Goal: Transaction & Acquisition: Purchase product/service

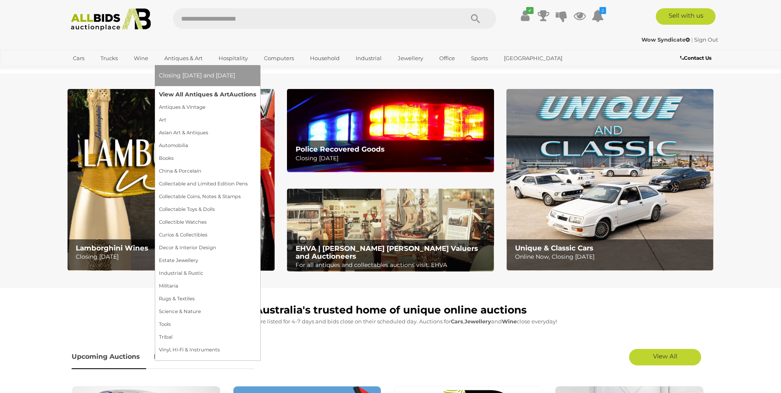
click at [188, 95] on link "View All Antiques & Art Auctions" at bounding box center [207, 94] width 97 height 13
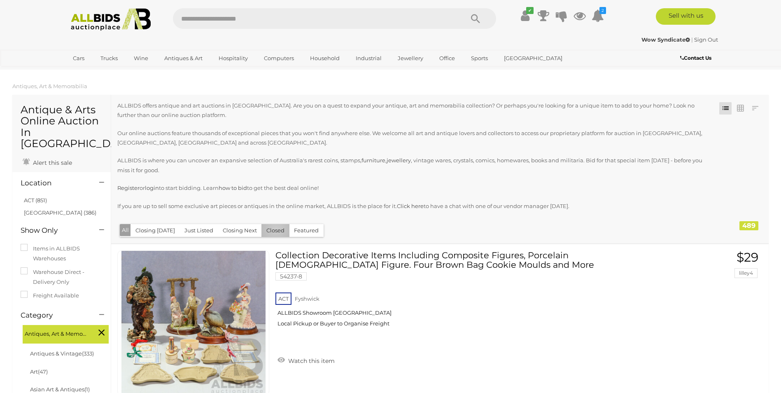
click at [273, 229] on button "Closed" at bounding box center [276, 230] width 28 height 13
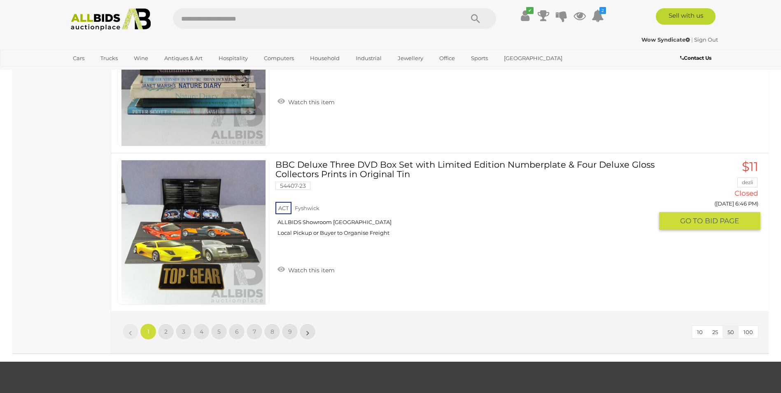
scroll to position [7908, 0]
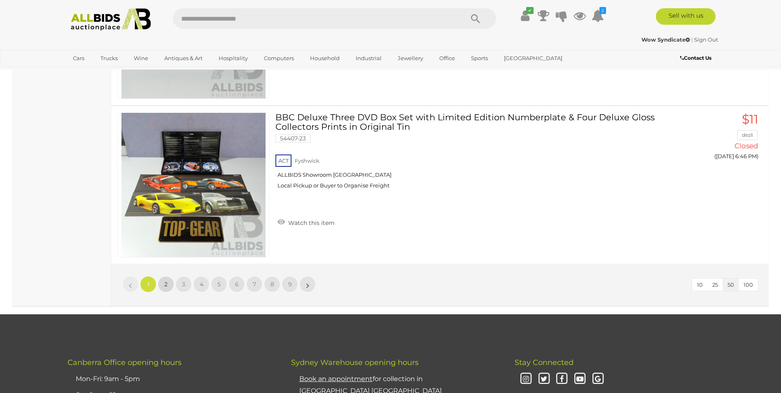
click at [167, 284] on span "2" at bounding box center [165, 283] width 3 height 7
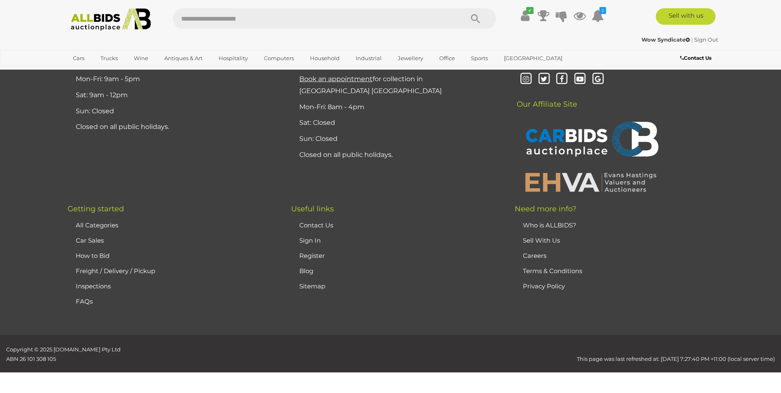
scroll to position [161, 0]
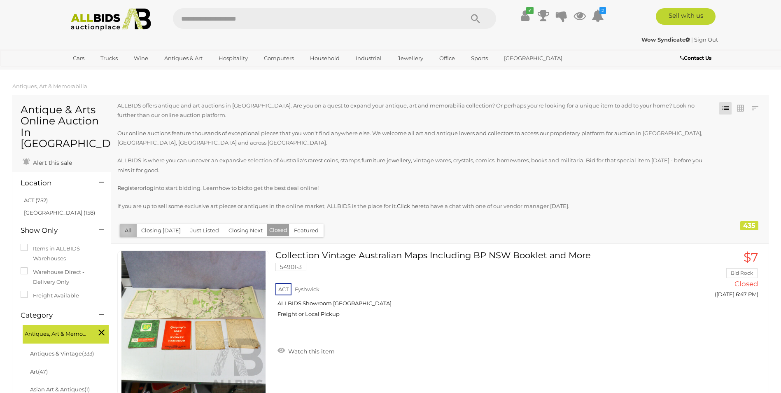
click at [126, 230] on button "All" at bounding box center [128, 230] width 17 height 13
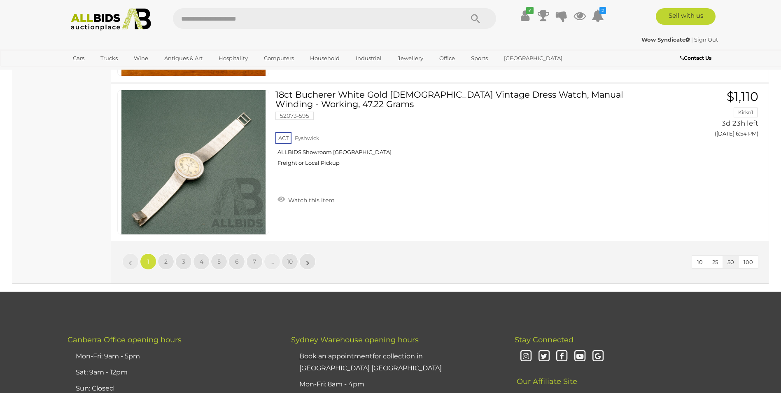
scroll to position [7949, 0]
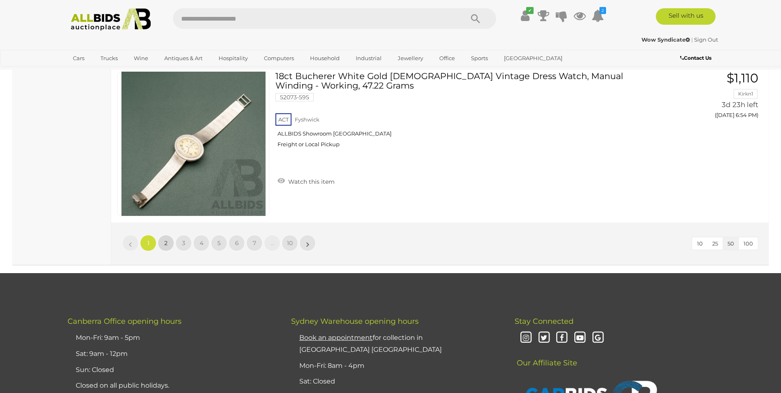
click at [166, 242] on span "2" at bounding box center [165, 242] width 3 height 7
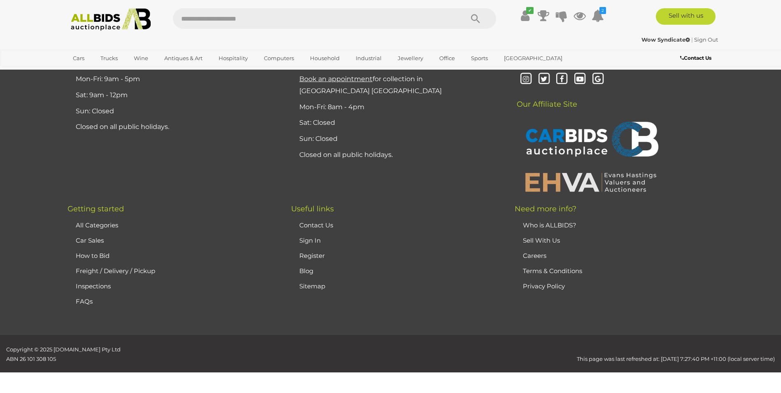
scroll to position [161, 0]
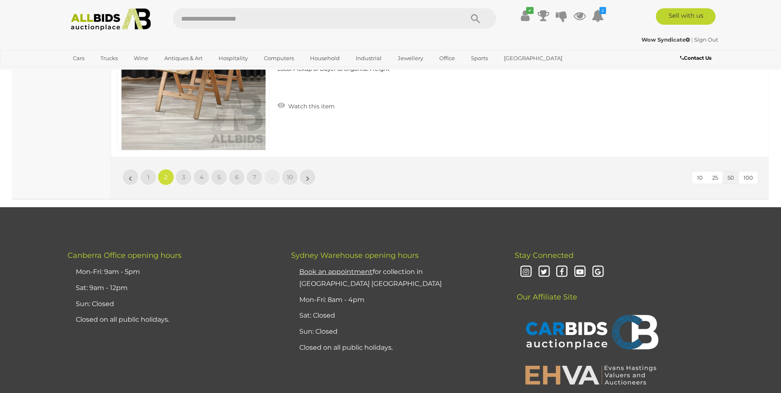
scroll to position [8027, 0]
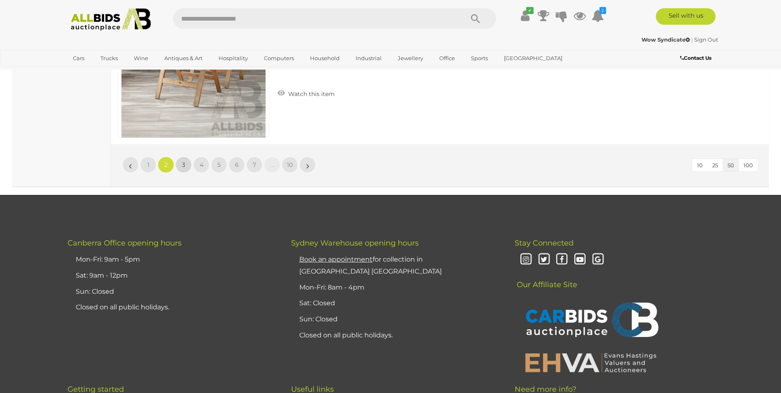
click at [183, 165] on span "3" at bounding box center [183, 164] width 3 height 7
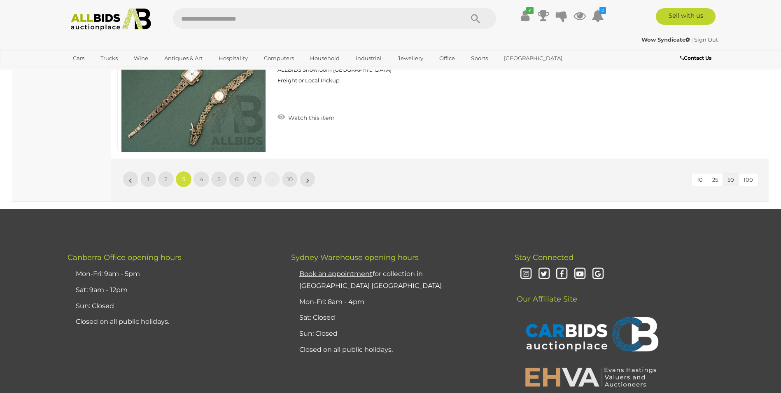
scroll to position [8068, 0]
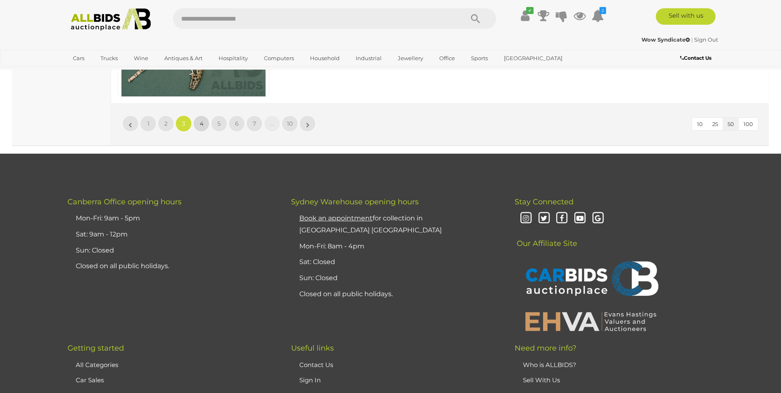
click at [201, 123] on span "4" at bounding box center [202, 123] width 4 height 7
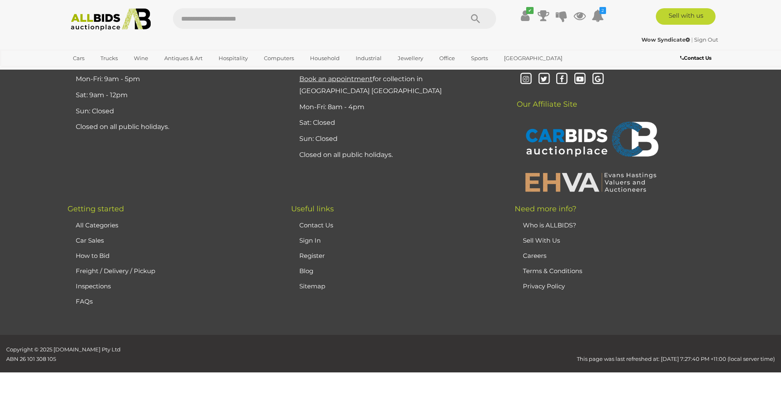
scroll to position [161, 0]
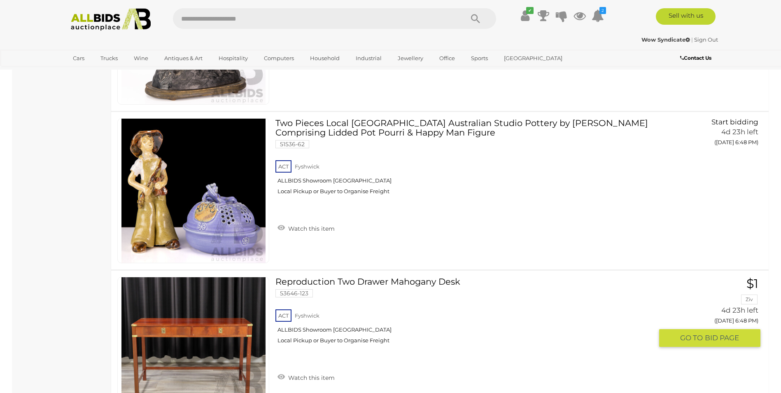
scroll to position [5762, 0]
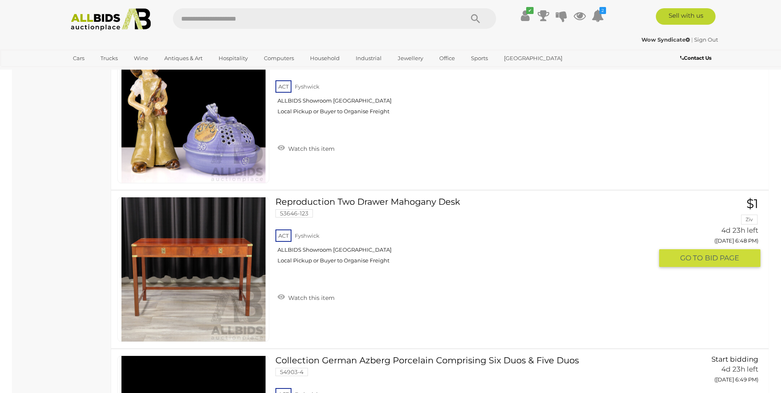
click at [197, 259] on link at bounding box center [193, 269] width 152 height 145
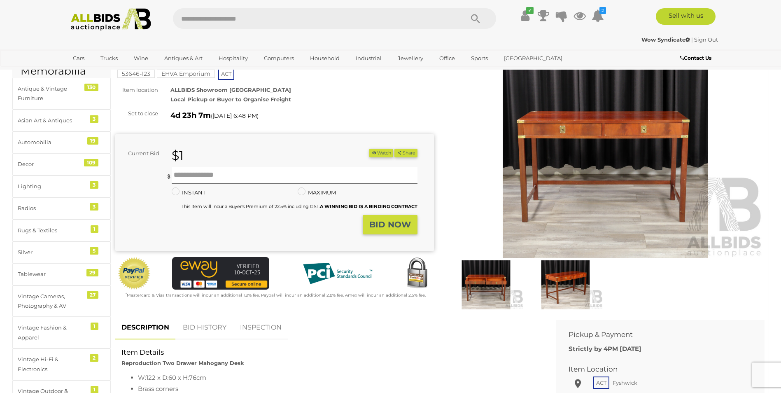
scroll to position [41, 0]
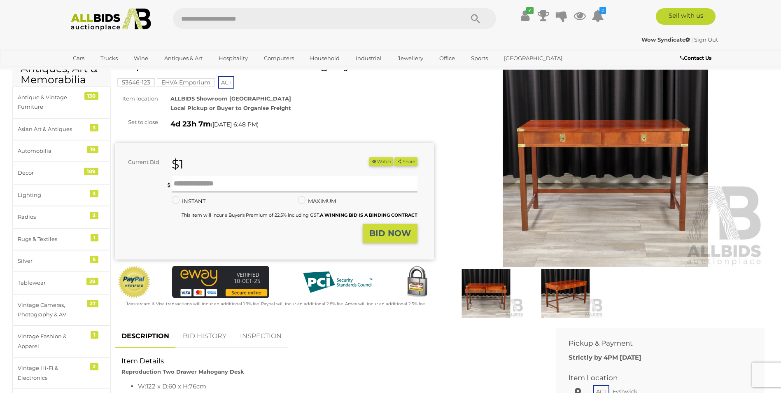
click at [591, 178] on img at bounding box center [605, 165] width 319 height 206
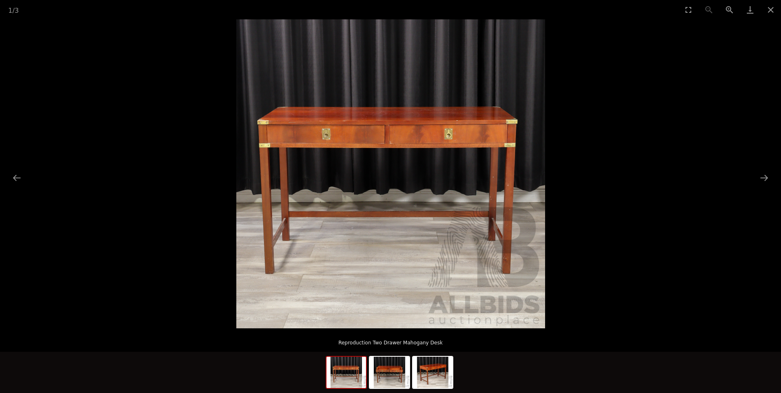
click at [399, 213] on img at bounding box center [390, 173] width 309 height 309
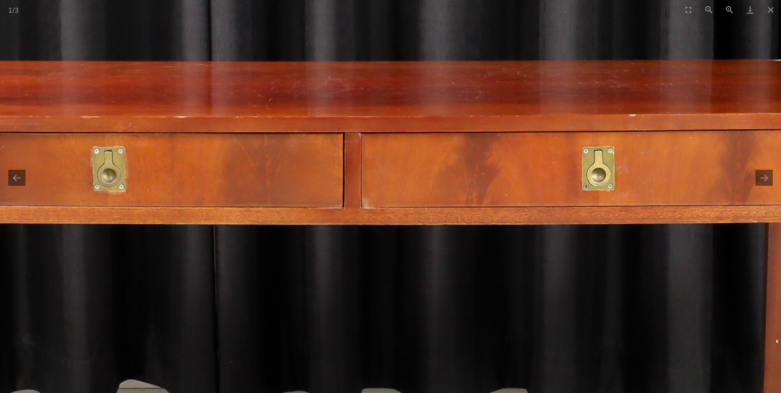
drag, startPoint x: 558, startPoint y: 76, endPoint x: 561, endPoint y: 303, distance: 227.4
click at [561, 308] on img at bounding box center [367, 329] width 1236 height 1236
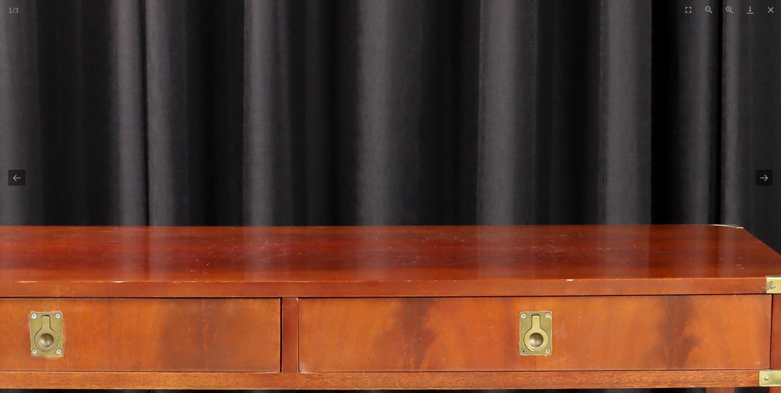
drag, startPoint x: 520, startPoint y: 136, endPoint x: 483, endPoint y: 201, distance: 74.5
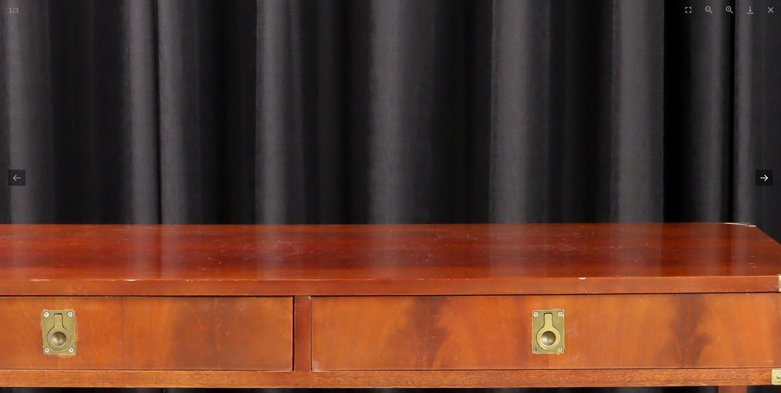
click at [765, 177] on button "Next slide" at bounding box center [764, 178] width 17 height 16
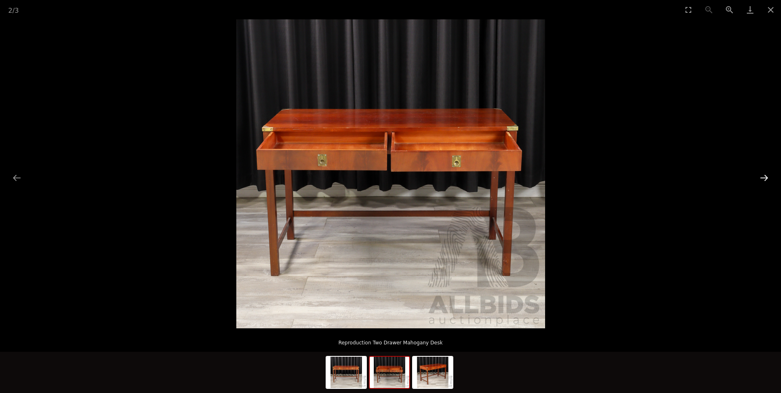
click at [765, 177] on button "Next slide" at bounding box center [764, 178] width 17 height 16
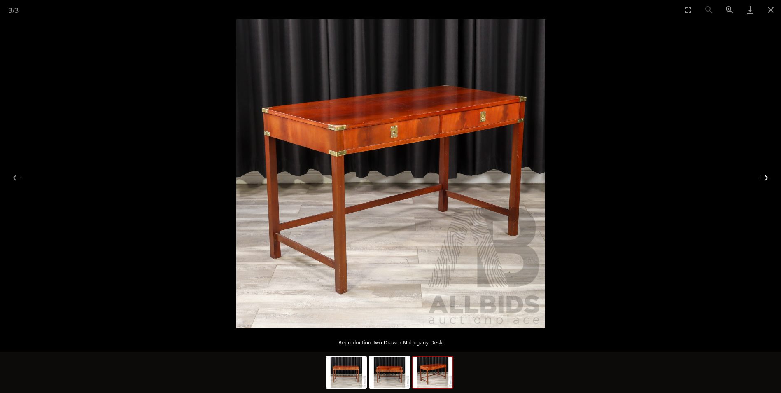
click at [765, 175] on button "Next slide" at bounding box center [764, 178] width 17 height 16
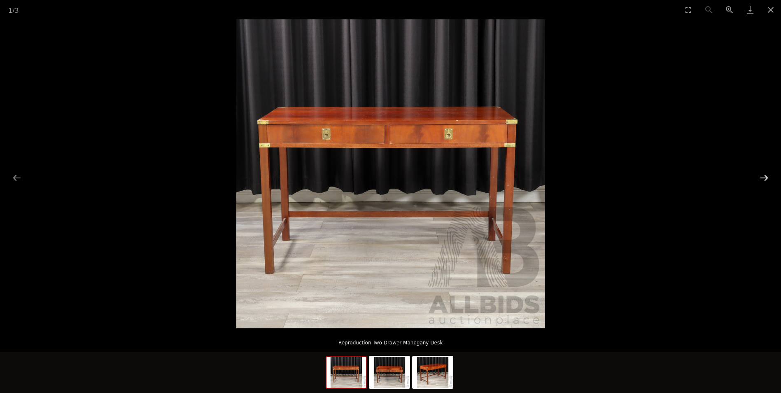
click at [765, 175] on button "Next slide" at bounding box center [764, 178] width 17 height 16
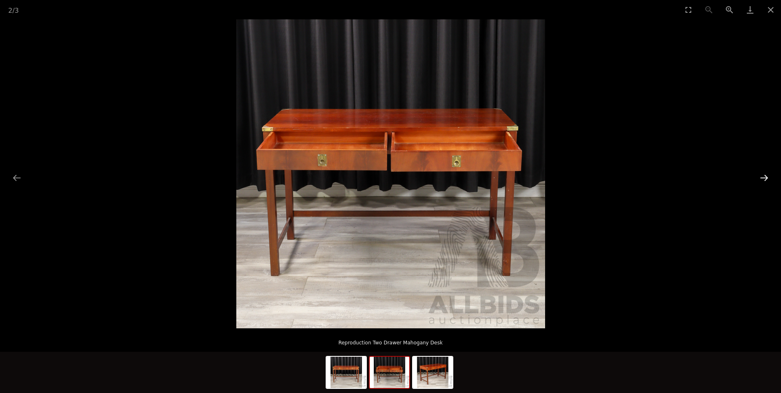
click at [765, 175] on button "Next slide" at bounding box center [764, 178] width 17 height 16
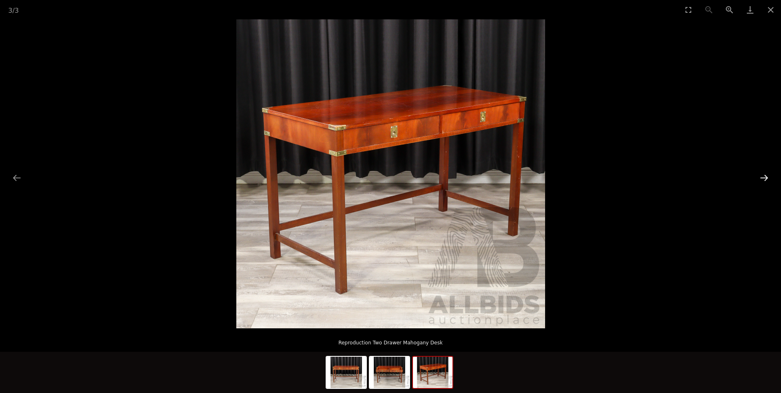
click at [765, 175] on button "Next slide" at bounding box center [764, 178] width 17 height 16
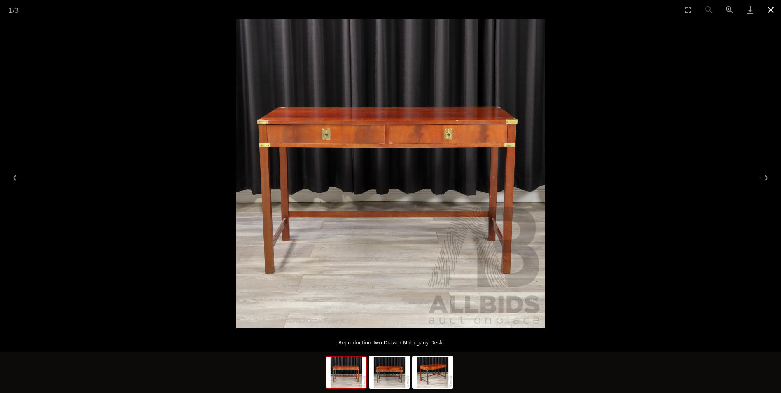
click at [771, 11] on button "Close gallery" at bounding box center [771, 9] width 21 height 19
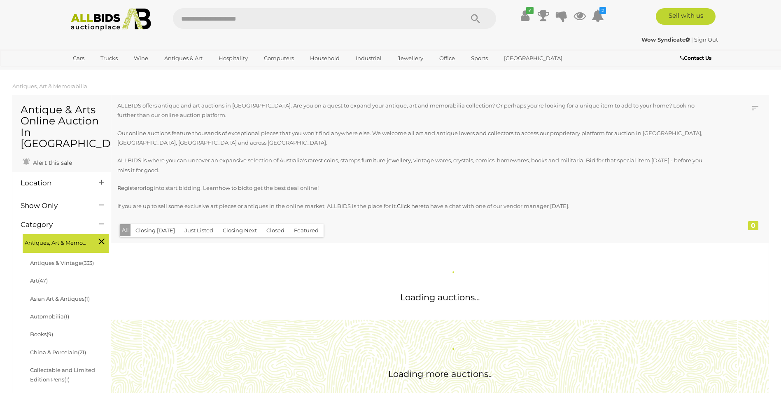
scroll to position [807, 0]
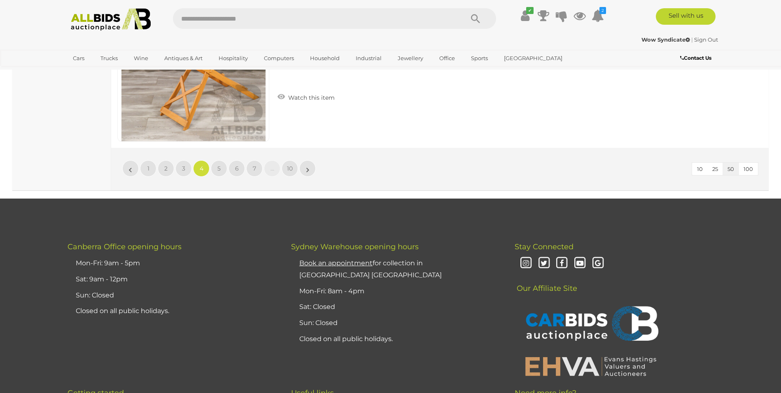
scroll to position [8028, 0]
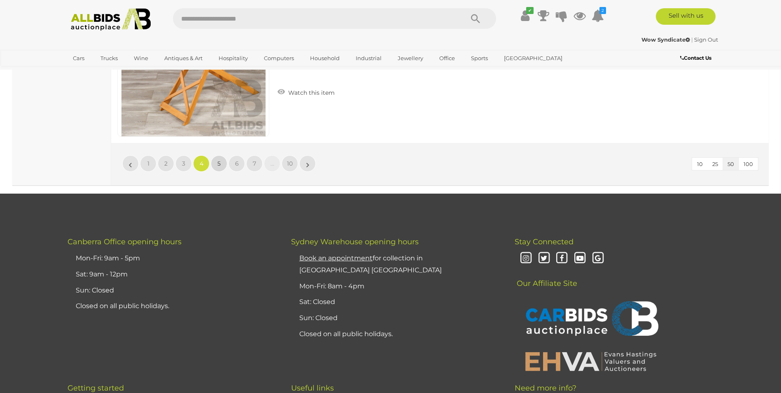
click at [218, 162] on span "5" at bounding box center [218, 163] width 3 height 7
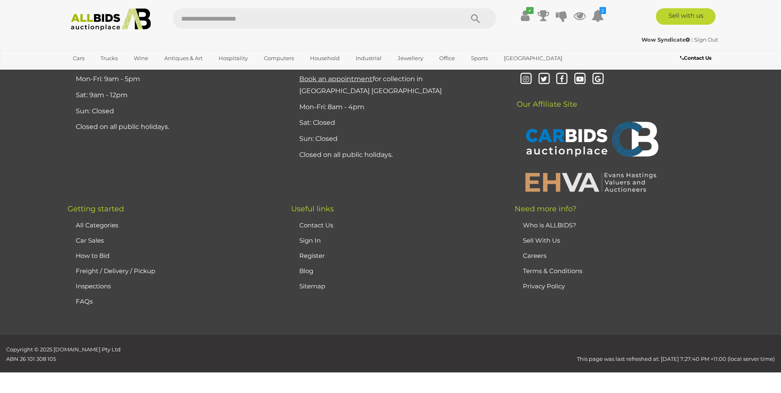
scroll to position [161, 0]
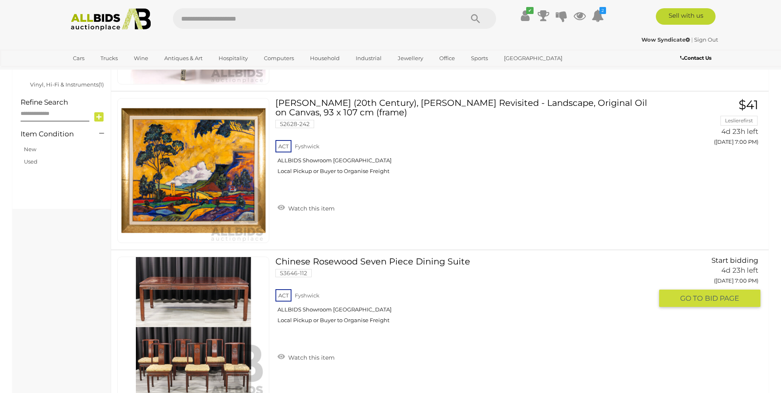
scroll to position [614, 0]
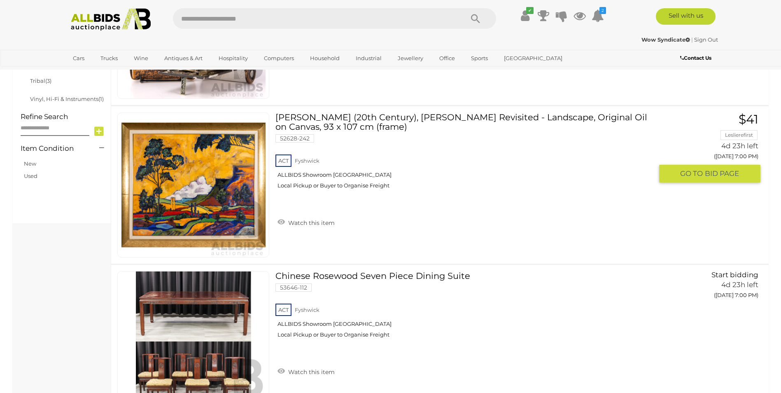
click at [199, 189] on img at bounding box center [193, 185] width 144 height 144
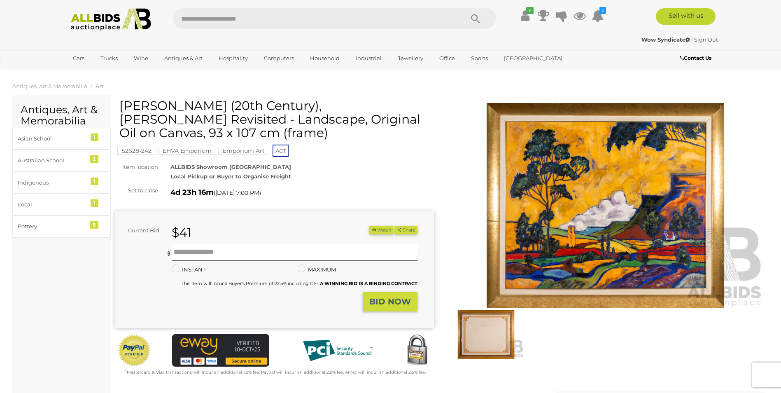
click at [606, 193] on img at bounding box center [605, 206] width 319 height 206
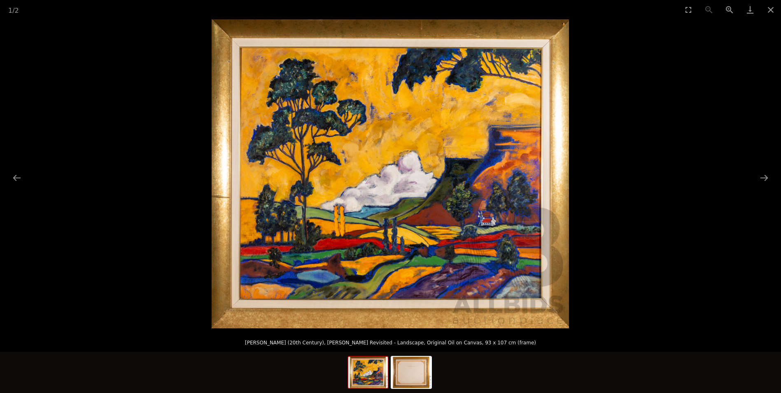
click at [426, 181] on img at bounding box center [390, 173] width 357 height 309
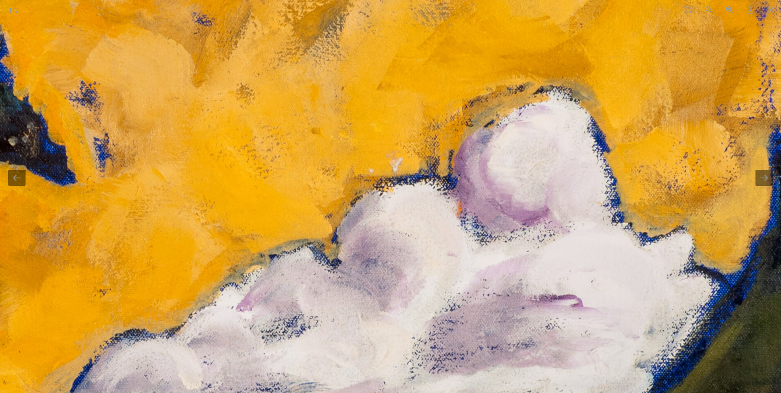
drag, startPoint x: 413, startPoint y: 151, endPoint x: 636, endPoint y: 199, distance: 227.5
click at [636, 199] on img at bounding box center [406, 242] width 2402 height 2074
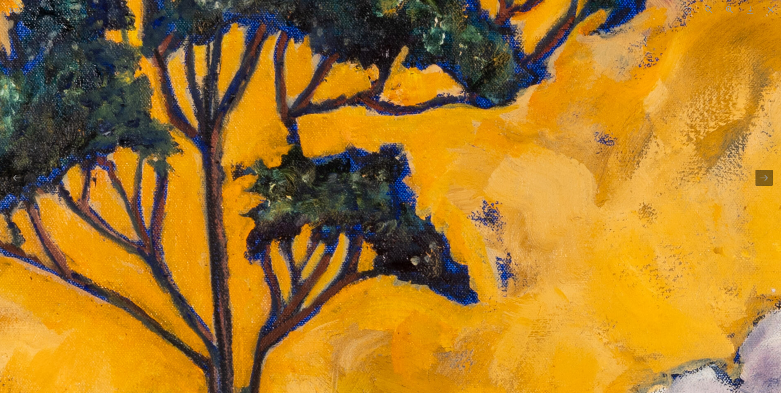
drag, startPoint x: 502, startPoint y: 176, endPoint x: 688, endPoint y: 240, distance: 196.8
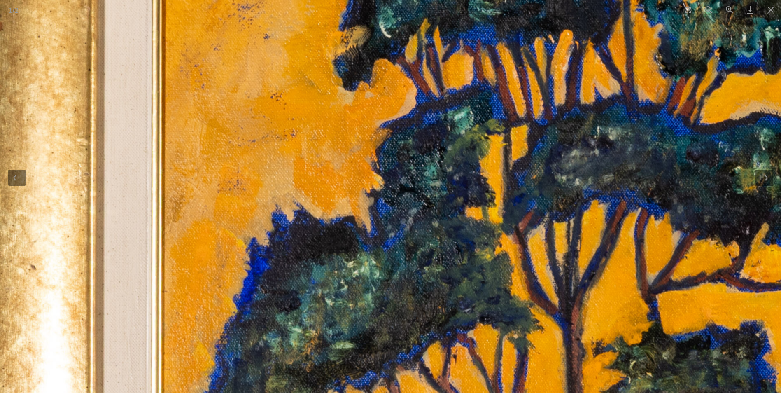
drag, startPoint x: 424, startPoint y: 156, endPoint x: 647, endPoint y: 318, distance: 276.1
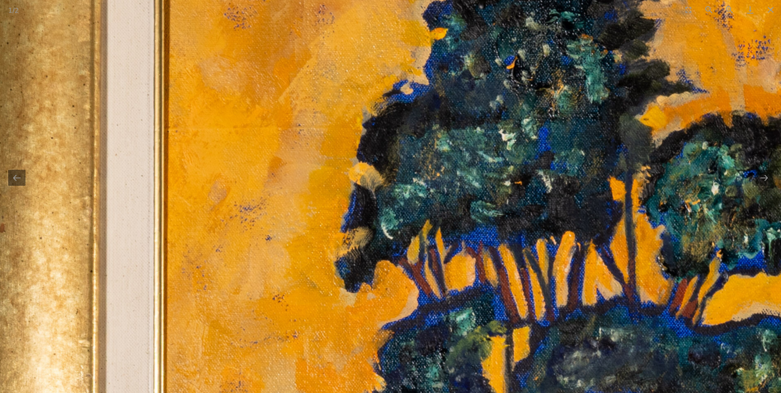
drag, startPoint x: 537, startPoint y: 213, endPoint x: 513, endPoint y: 328, distance: 118.3
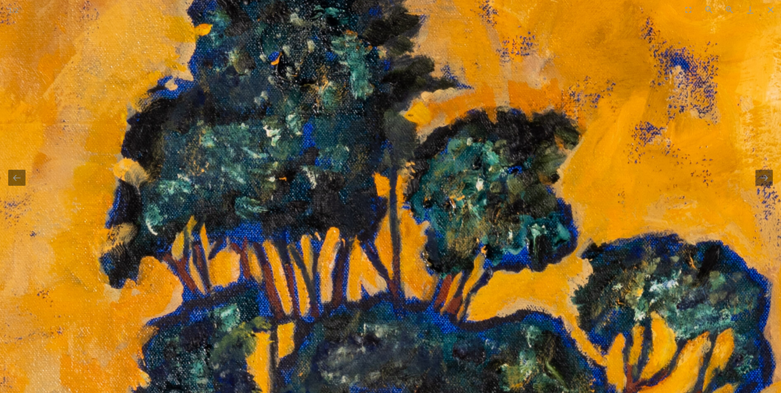
drag, startPoint x: 474, startPoint y: 205, endPoint x: 242, endPoint y: 125, distance: 244.7
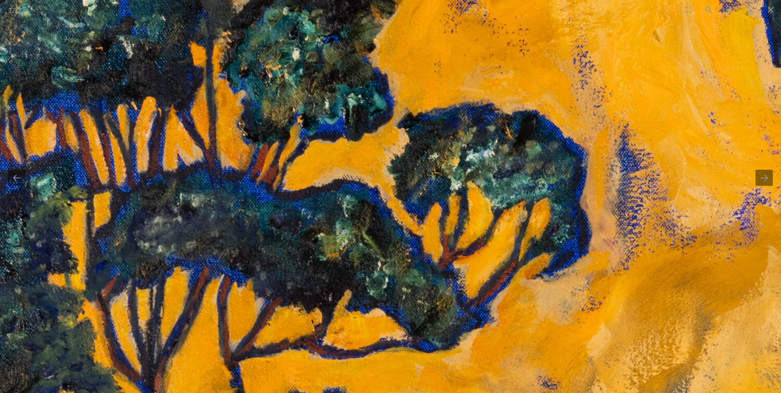
drag, startPoint x: 502, startPoint y: 220, endPoint x: 407, endPoint y: 93, distance: 158.3
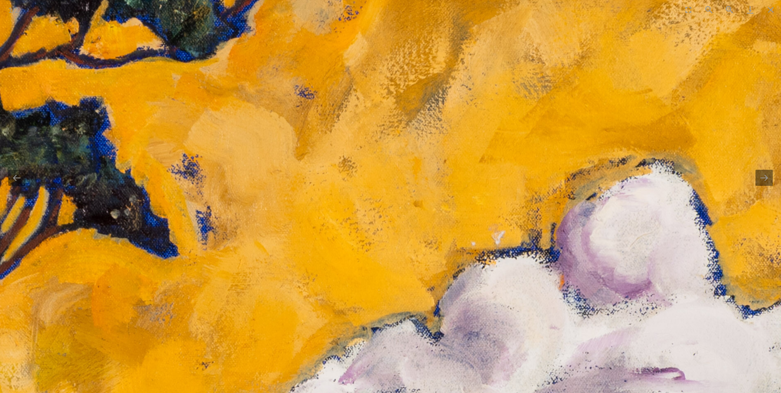
drag, startPoint x: 562, startPoint y: 229, endPoint x: 369, endPoint y: 32, distance: 276.4
click at [369, 32] on img at bounding box center [508, 315] width 2402 height 2074
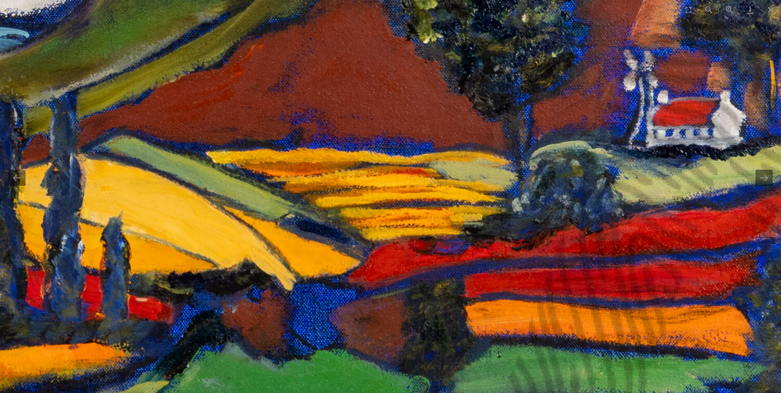
drag, startPoint x: 431, startPoint y: 128, endPoint x: 452, endPoint y: 22, distance: 108.8
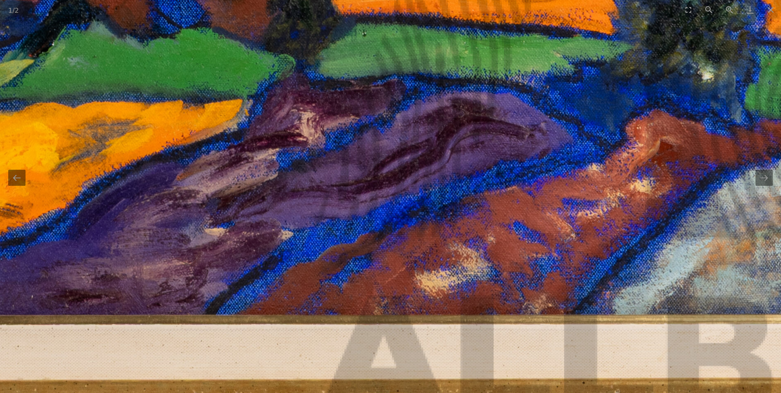
drag, startPoint x: 658, startPoint y: 206, endPoint x: 484, endPoint y: 33, distance: 244.6
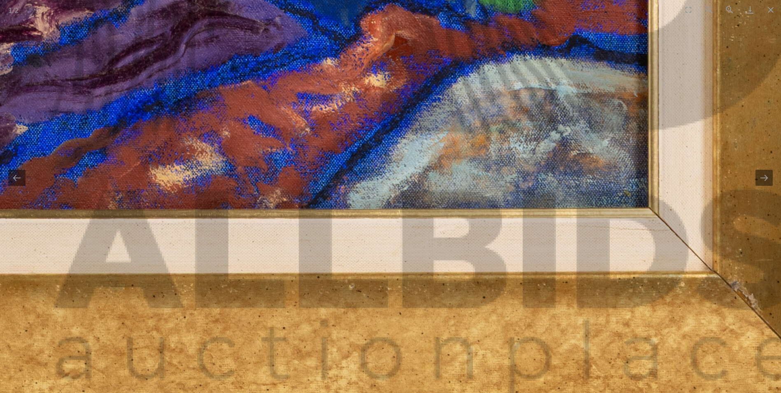
drag, startPoint x: 596, startPoint y: 106, endPoint x: 789, endPoint y: 101, distance: 193.2
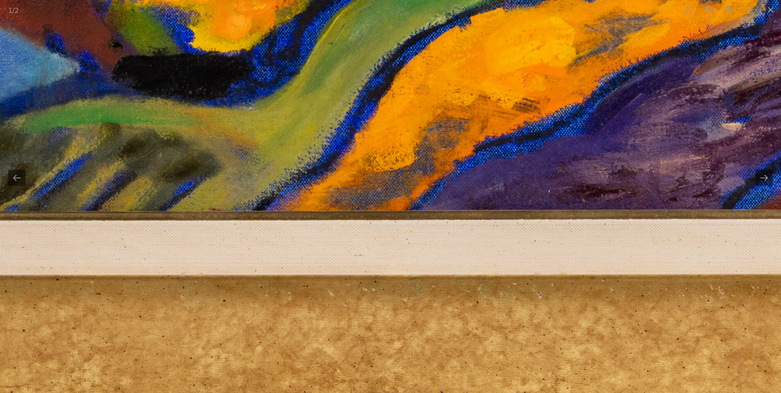
drag, startPoint x: 429, startPoint y: 131, endPoint x: 779, endPoint y: 138, distance: 350.1
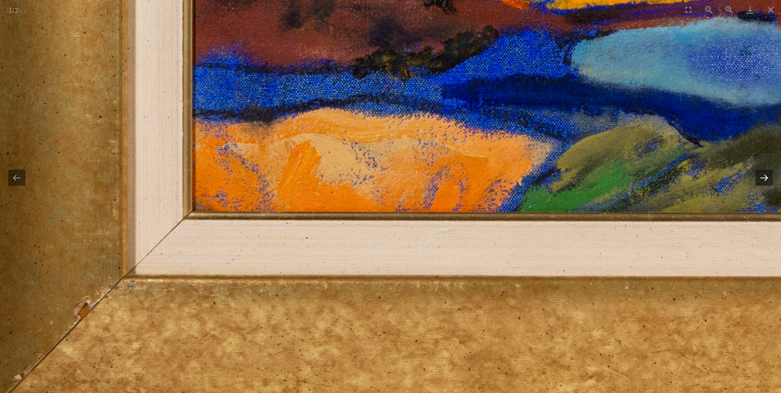
click at [764, 179] on button "Next slide" at bounding box center [764, 178] width 17 height 16
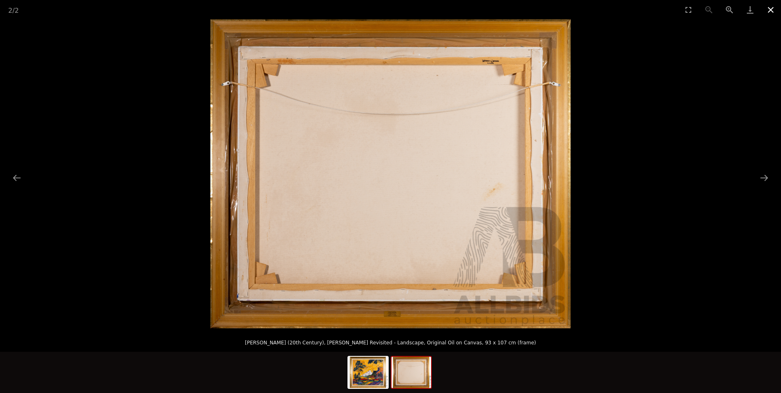
click at [771, 10] on button "Close gallery" at bounding box center [771, 9] width 21 height 19
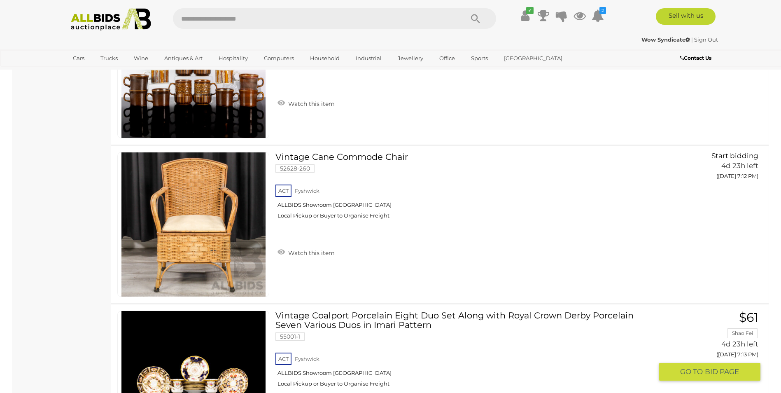
scroll to position [3572, 0]
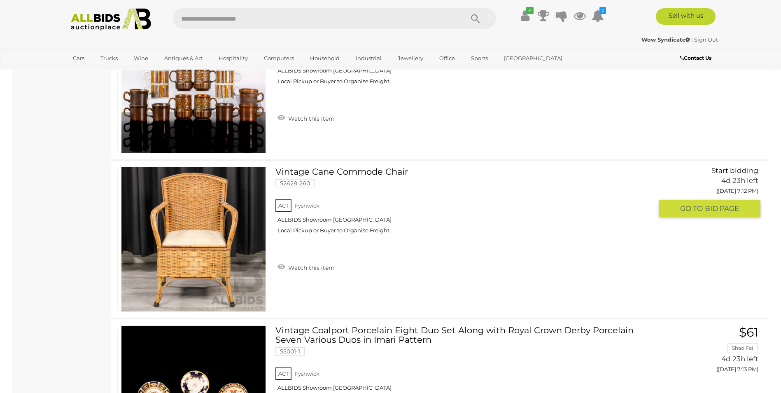
click at [201, 226] on link at bounding box center [193, 239] width 152 height 145
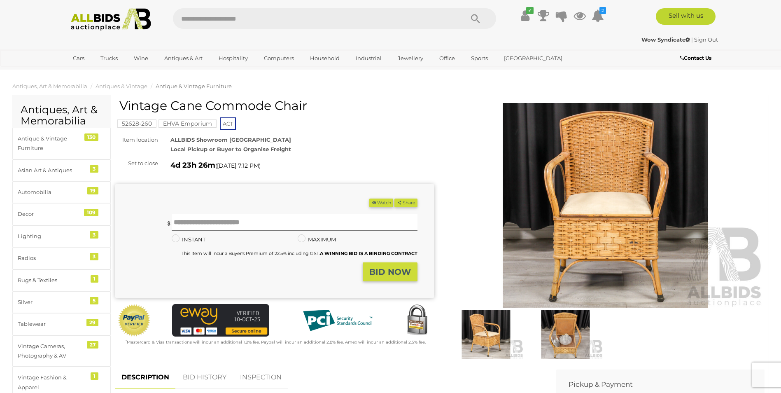
click at [597, 210] on img at bounding box center [605, 206] width 319 height 206
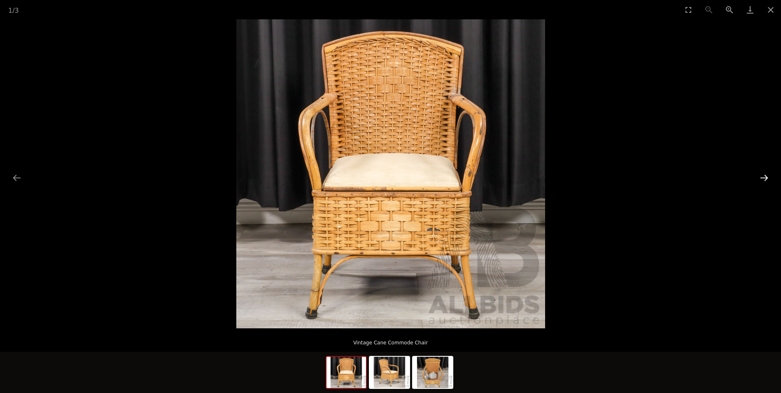
click at [766, 177] on button "Next slide" at bounding box center [764, 178] width 17 height 16
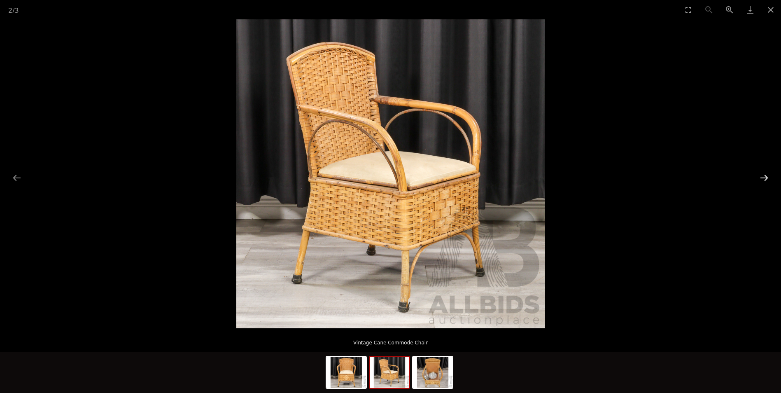
click at [766, 177] on button "Next slide" at bounding box center [764, 178] width 17 height 16
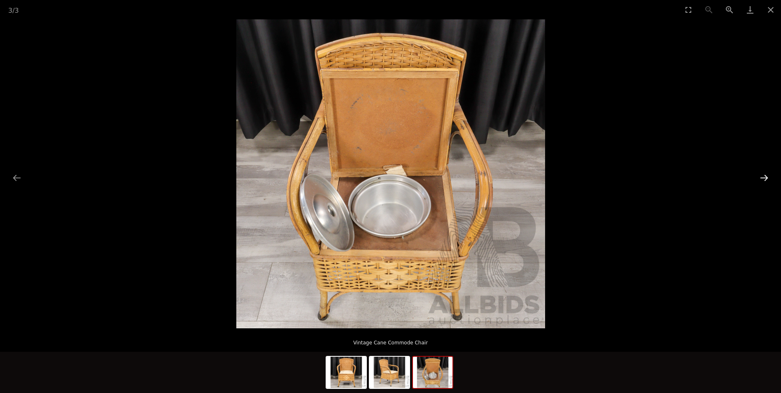
click at [766, 178] on button "Next slide" at bounding box center [764, 178] width 17 height 16
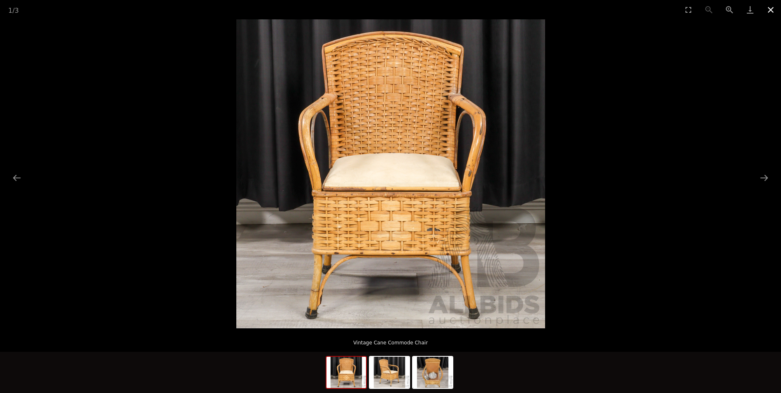
click at [772, 9] on button "Close gallery" at bounding box center [771, 9] width 21 height 19
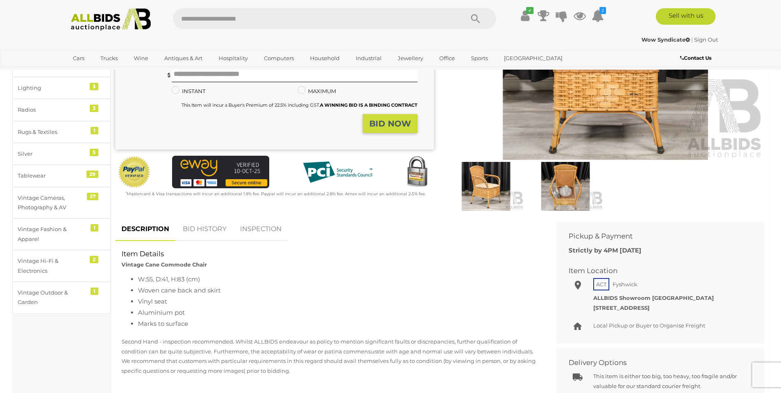
scroll to position [165, 0]
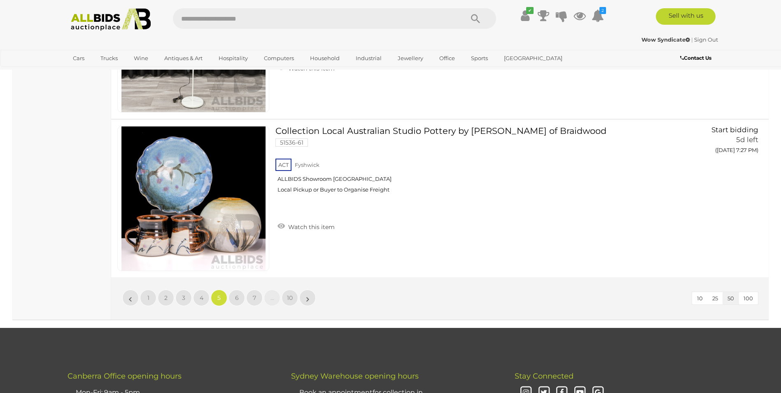
scroll to position [7897, 0]
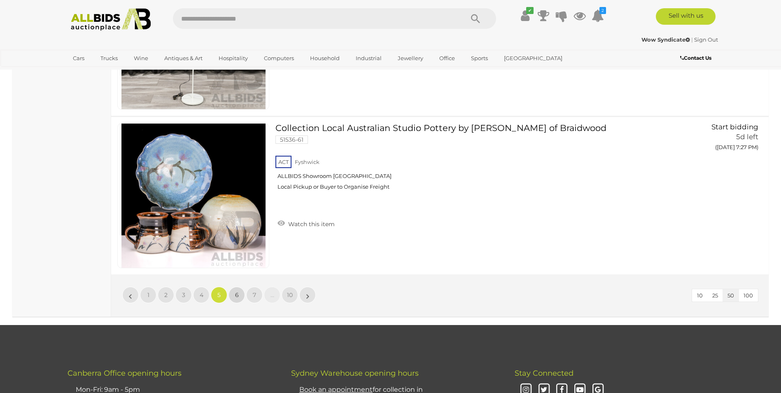
click at [236, 293] on span "6" at bounding box center [237, 294] width 4 height 7
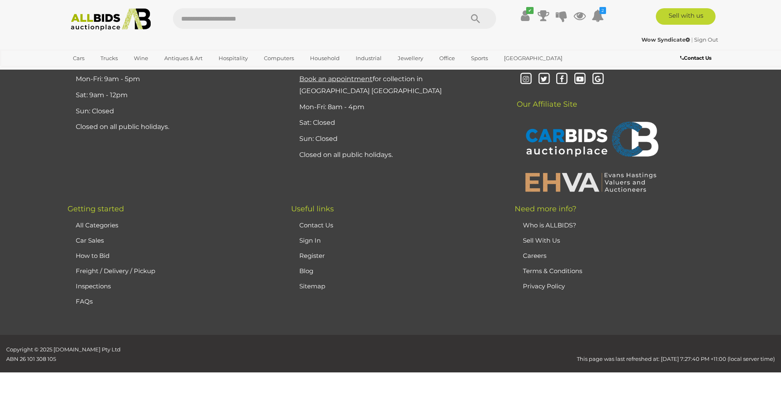
scroll to position [161, 0]
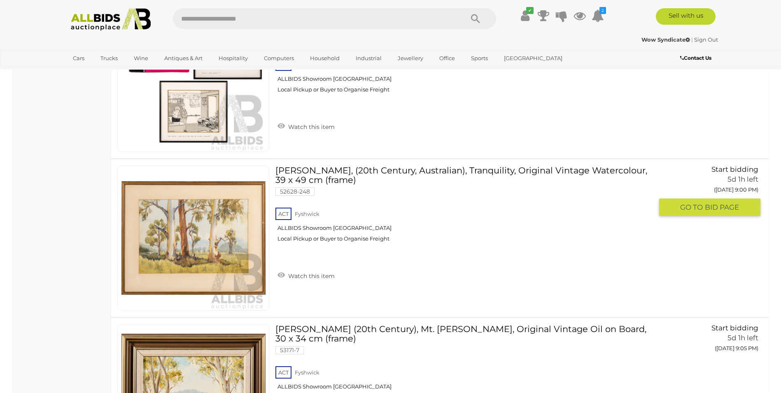
scroll to position [4856, 0]
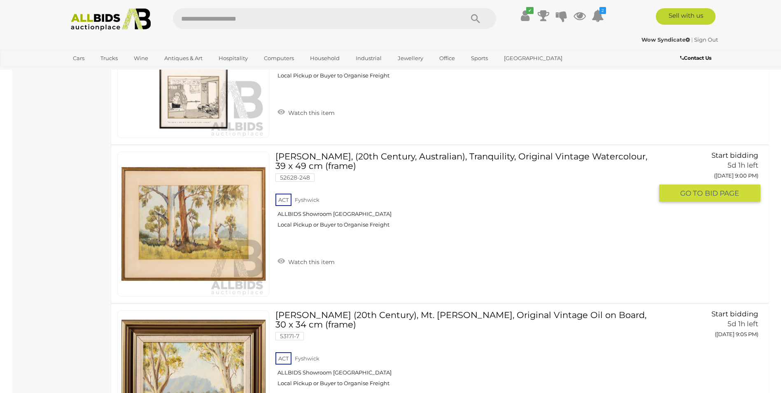
click at [193, 229] on img at bounding box center [193, 224] width 144 height 144
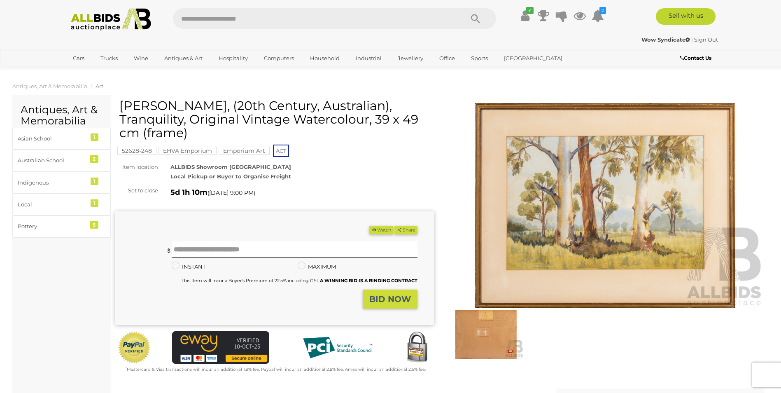
click at [592, 220] on img at bounding box center [605, 206] width 319 height 206
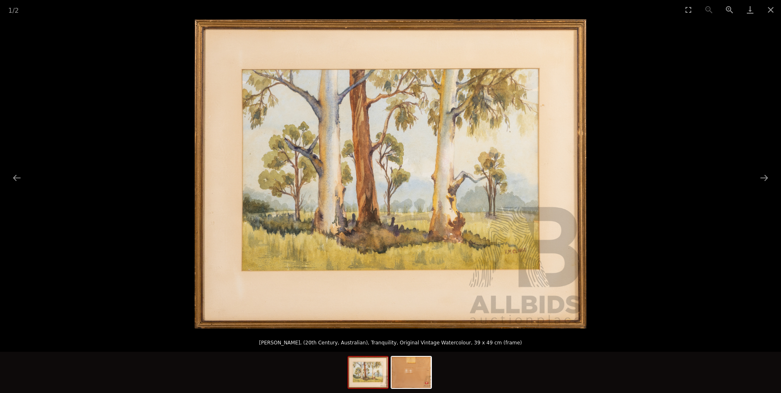
click at [394, 207] on img at bounding box center [391, 173] width 392 height 309
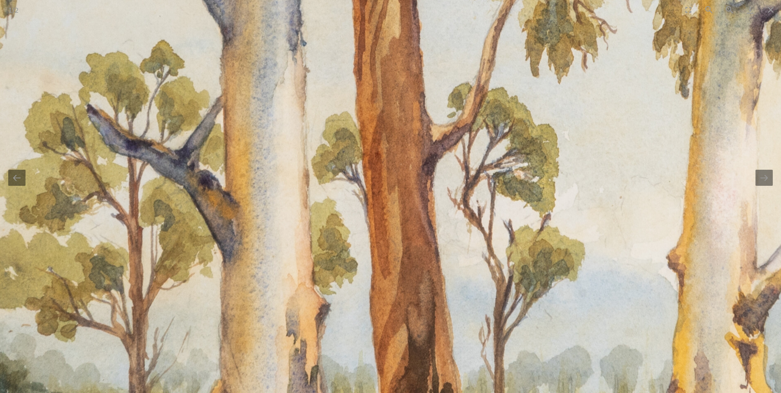
drag, startPoint x: 475, startPoint y: 230, endPoint x: 591, endPoint y: 323, distance: 148.8
click at [592, 324] on img at bounding box center [506, 248] width 1549 height 1222
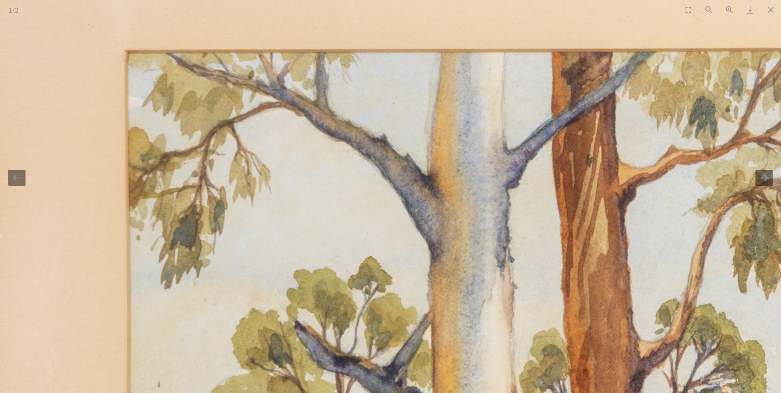
drag, startPoint x: 258, startPoint y: 176, endPoint x: 411, endPoint y: 336, distance: 221.4
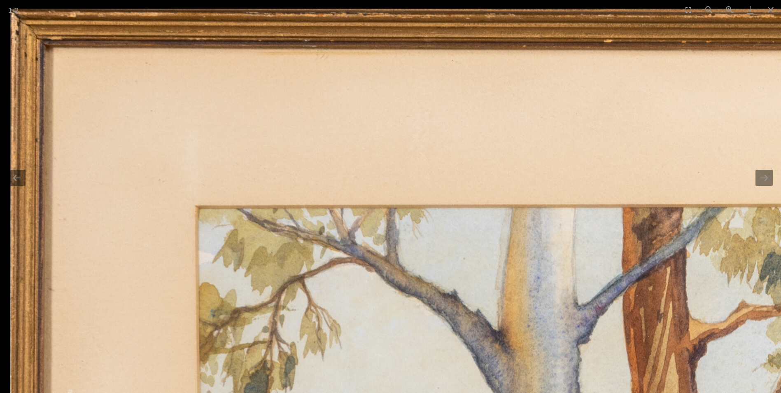
drag, startPoint x: 417, startPoint y: 293, endPoint x: 453, endPoint y: 329, distance: 50.4
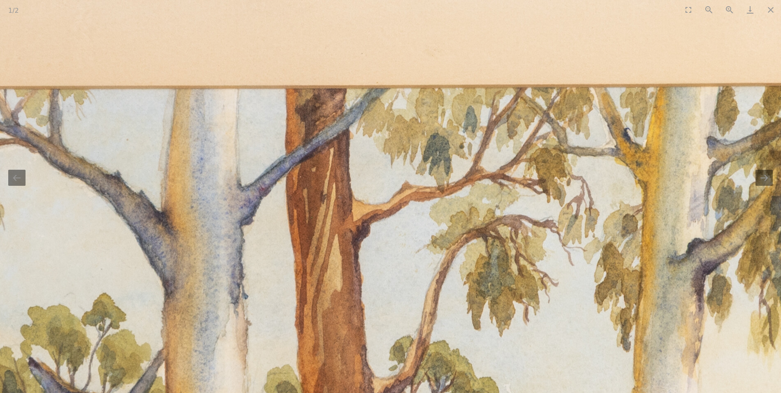
drag, startPoint x: 481, startPoint y: 323, endPoint x: 145, endPoint y: 211, distance: 354.6
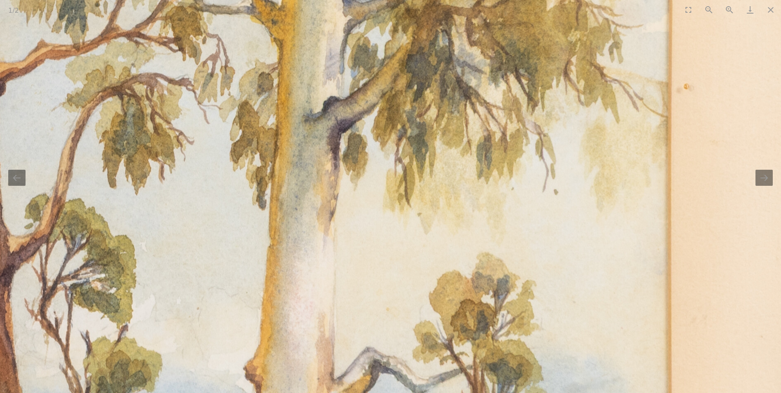
drag, startPoint x: 382, startPoint y: 292, endPoint x: 469, endPoint y: 185, distance: 137.3
click at [469, 185] on img at bounding box center [83, 359] width 1549 height 1222
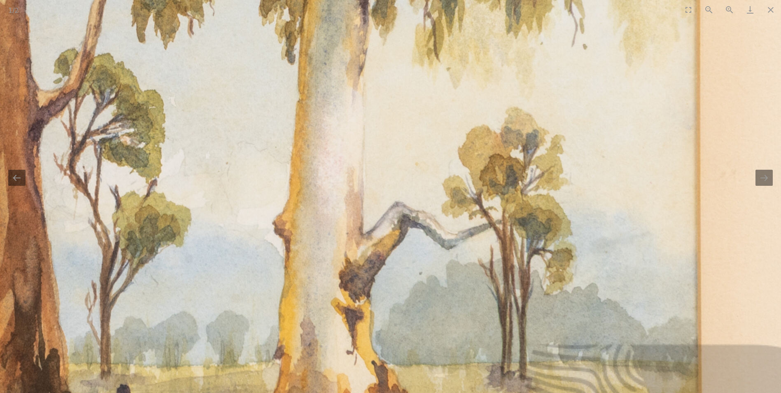
drag, startPoint x: 488, startPoint y: 324, endPoint x: 461, endPoint y: 161, distance: 165.7
click at [461, 162] on img at bounding box center [112, 214] width 1549 height 1222
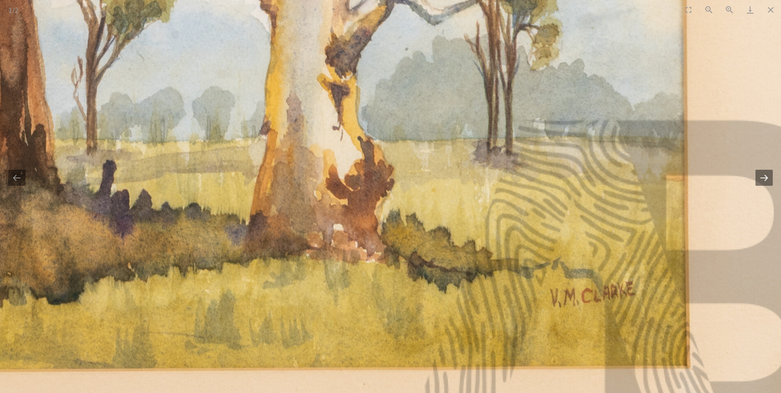
click at [766, 183] on button "Next slide" at bounding box center [764, 178] width 17 height 16
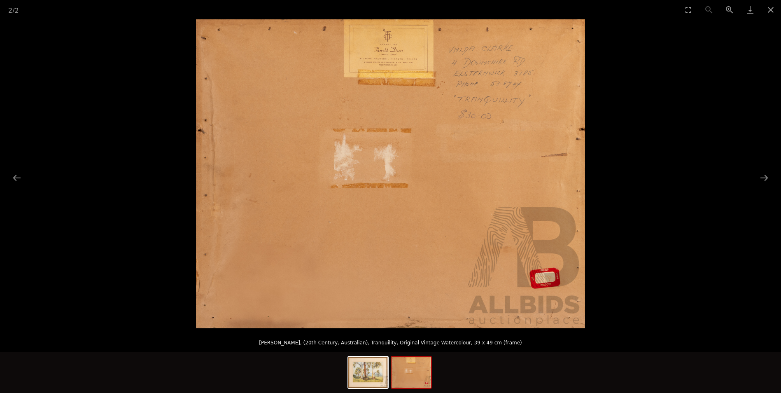
click at [442, 143] on img at bounding box center [390, 173] width 389 height 309
click at [437, 143] on img at bounding box center [390, 173] width 389 height 309
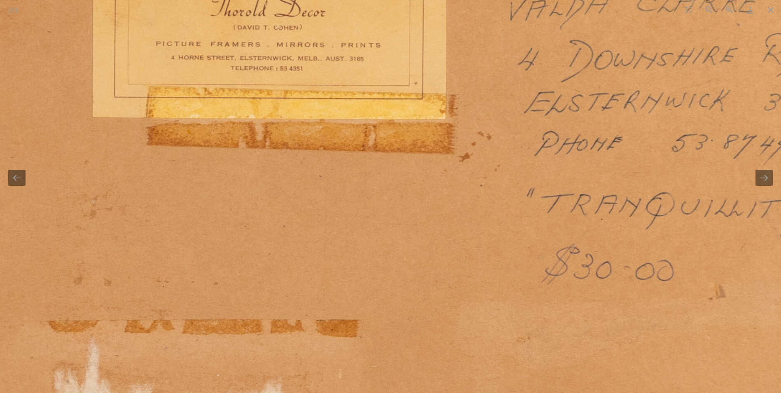
drag, startPoint x: 465, startPoint y: 119, endPoint x: 487, endPoint y: 320, distance: 201.8
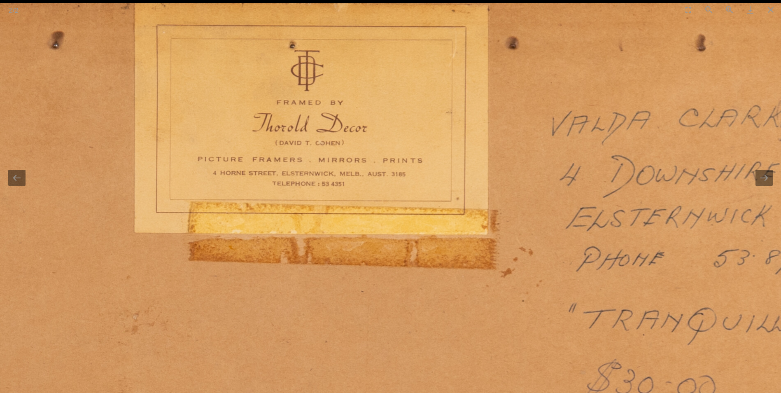
drag, startPoint x: 398, startPoint y: 237, endPoint x: 440, endPoint y: 248, distance: 43.4
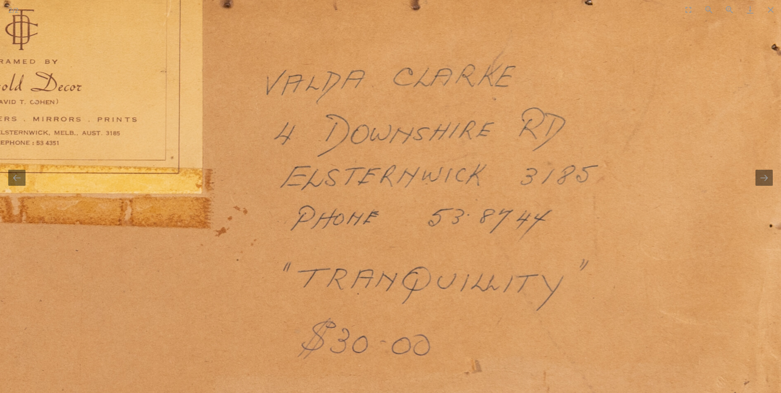
drag, startPoint x: 587, startPoint y: 220, endPoint x: 293, endPoint y: 182, distance: 296.0
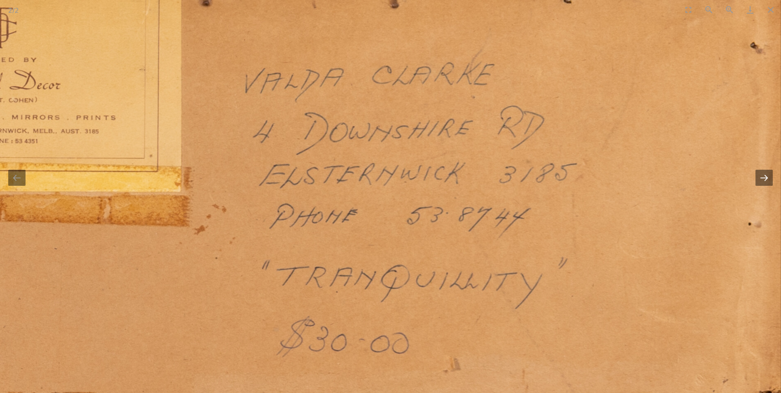
click at [765, 176] on button "Next slide" at bounding box center [764, 178] width 17 height 16
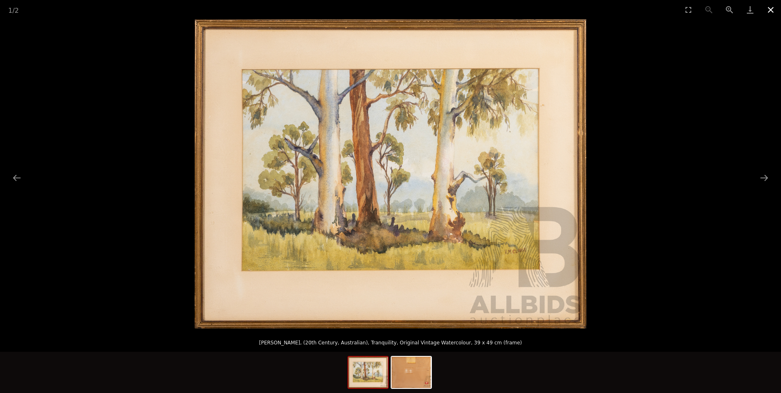
click at [771, 9] on button "Close gallery" at bounding box center [771, 9] width 21 height 19
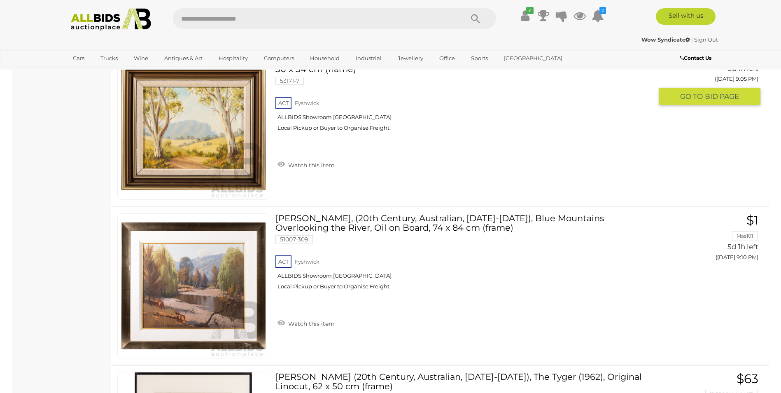
scroll to position [5164, 0]
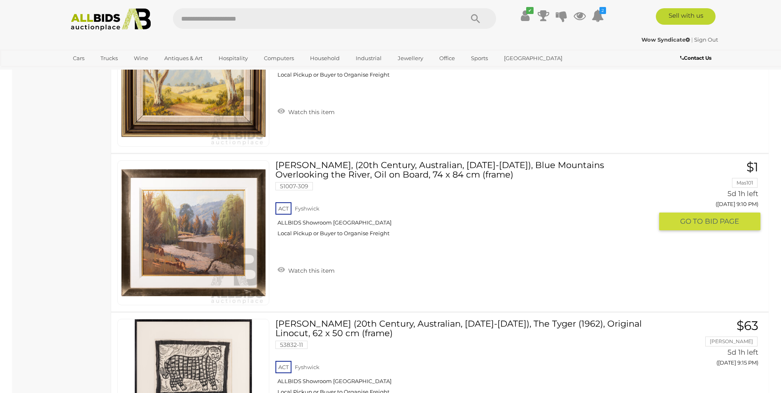
click at [190, 231] on img at bounding box center [193, 233] width 144 height 144
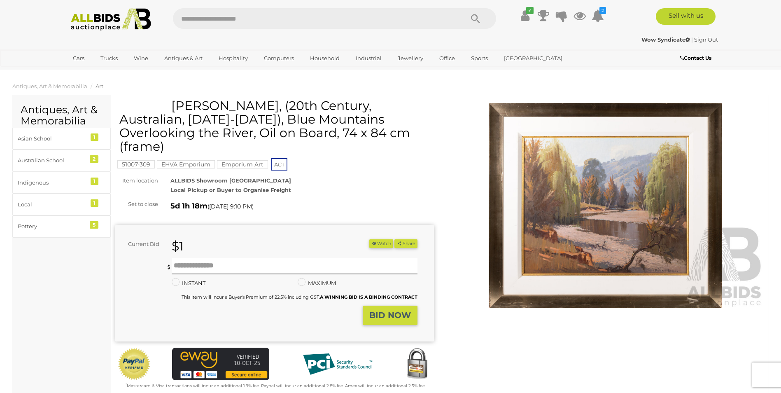
click at [579, 220] on img at bounding box center [605, 206] width 319 height 206
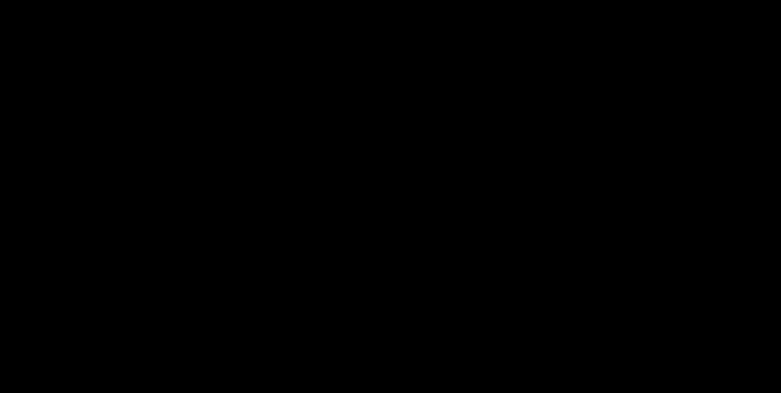
click at [579, 220] on picture at bounding box center [390, 194] width 391 height 175
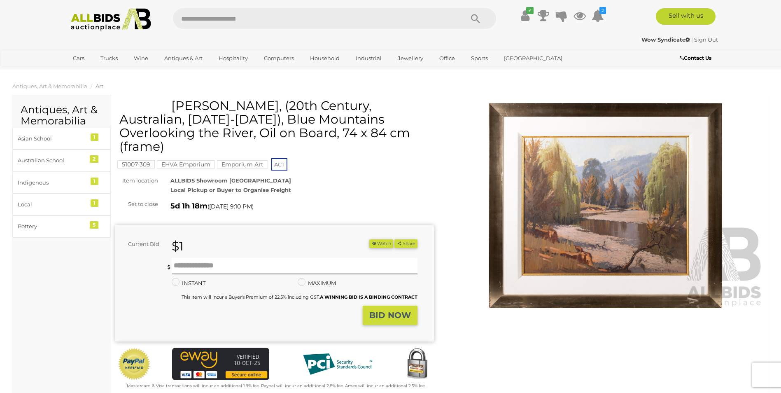
drag, startPoint x: 579, startPoint y: 220, endPoint x: 769, endPoint y: 221, distance: 189.5
click at [769, 221] on div at bounding box center [605, 206] width 331 height 214
click at [574, 207] on img at bounding box center [605, 206] width 319 height 206
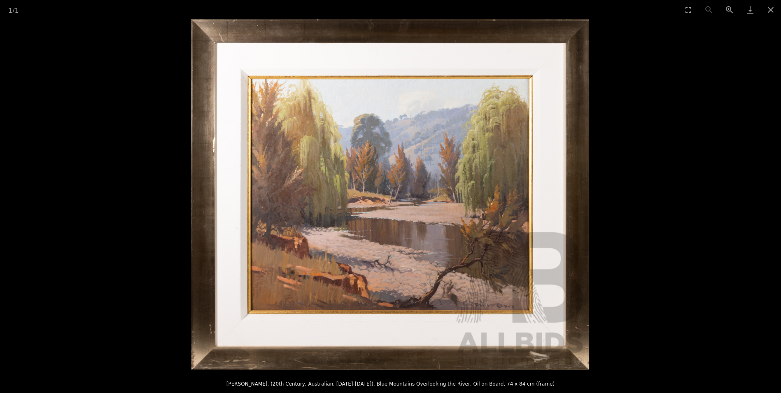
click at [414, 201] on img at bounding box center [391, 194] width 398 height 350
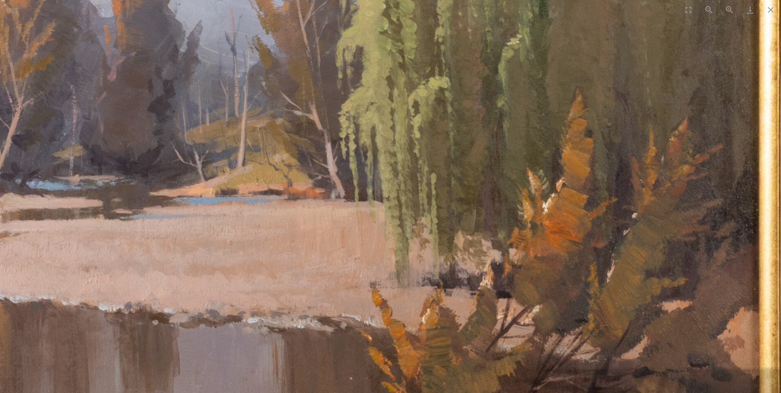
drag, startPoint x: 362, startPoint y: 187, endPoint x: 47, endPoint y: 168, distance: 315.2
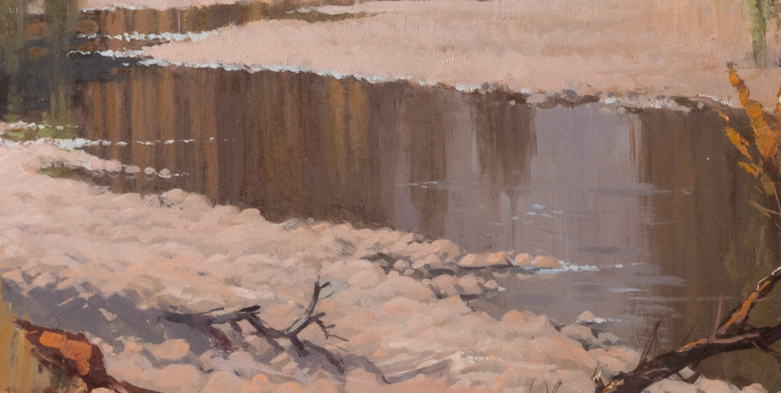
drag, startPoint x: 214, startPoint y: 274, endPoint x: 626, endPoint y: 56, distance: 465.4
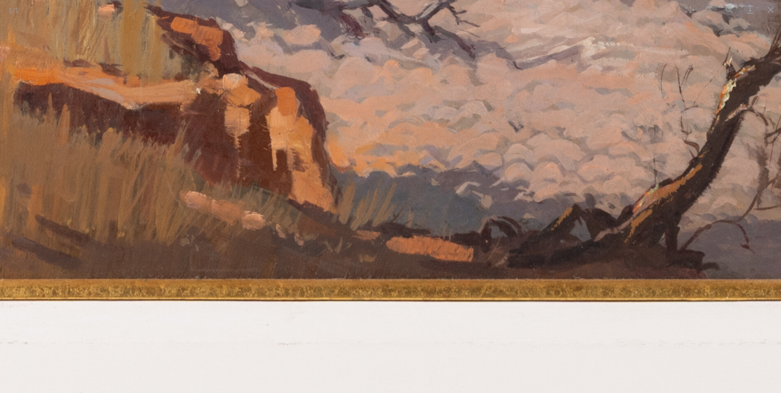
drag, startPoint x: 582, startPoint y: 107, endPoint x: -2, endPoint y: 40, distance: 586.9
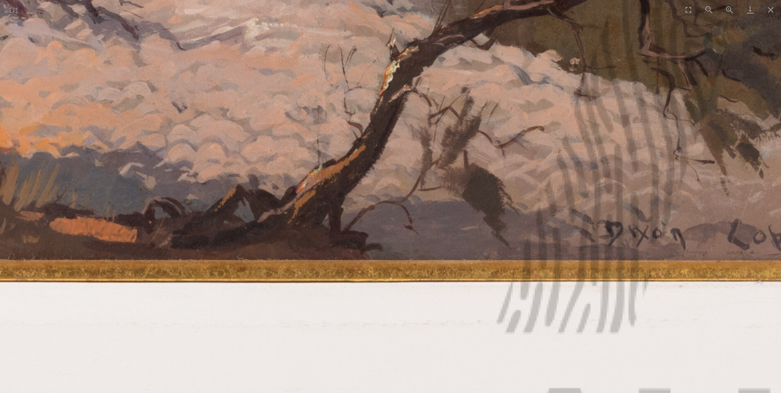
drag, startPoint x: 373, startPoint y: 98, endPoint x: 701, endPoint y: 105, distance: 328.7
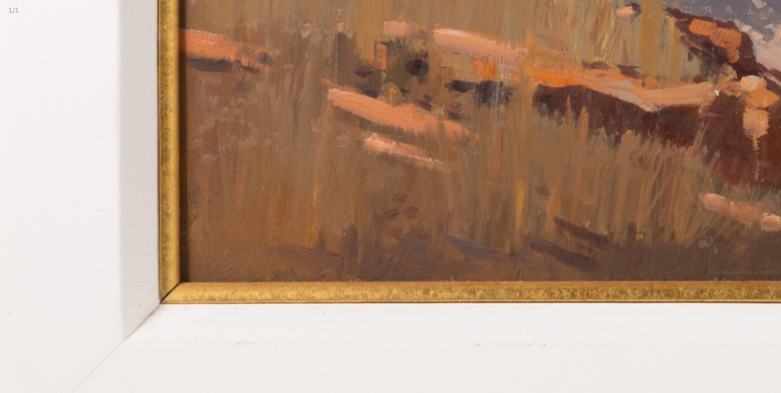
drag, startPoint x: 421, startPoint y: 110, endPoint x: 535, endPoint y: 128, distance: 115.0
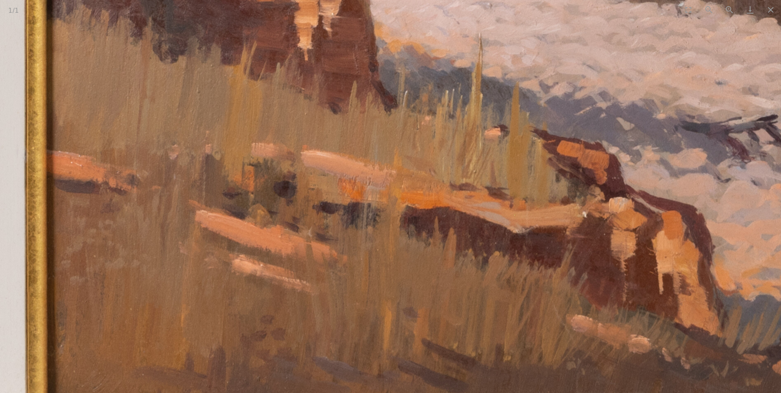
drag, startPoint x: 653, startPoint y: 121, endPoint x: 488, endPoint y: 239, distance: 203.0
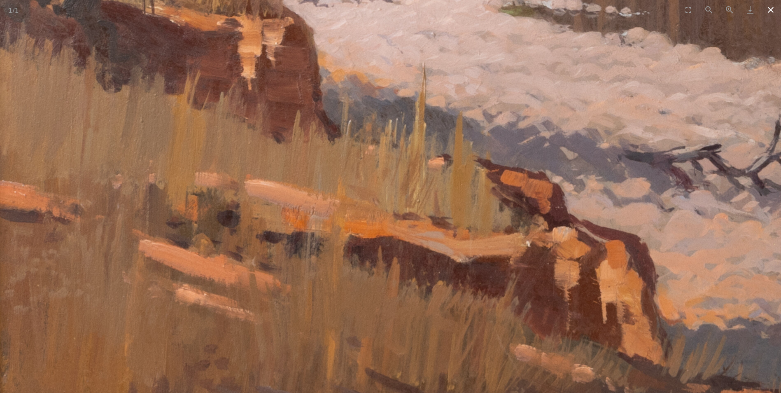
click at [772, 9] on button "Close gallery" at bounding box center [771, 9] width 21 height 19
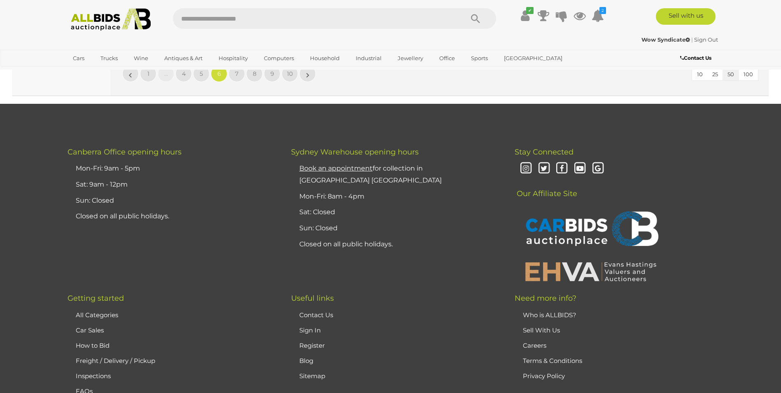
scroll to position [7993, 0]
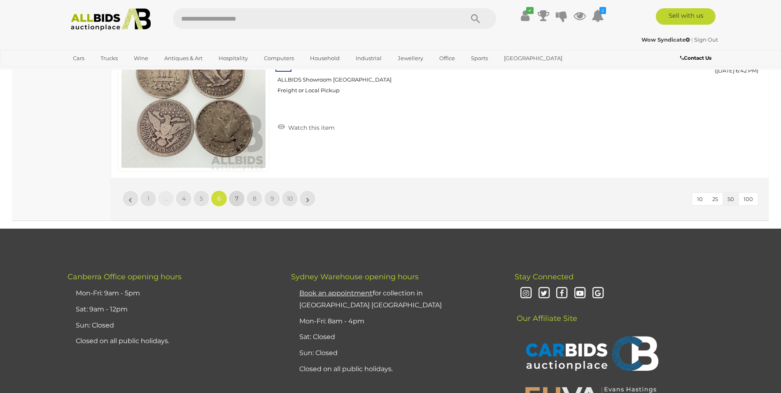
click at [236, 196] on span "7" at bounding box center [236, 198] width 3 height 7
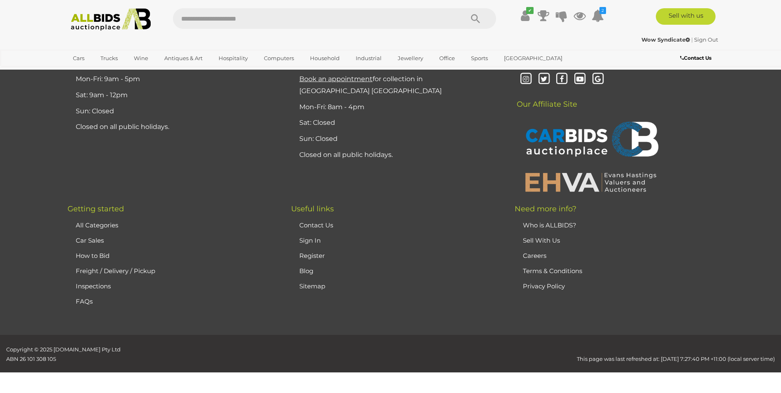
scroll to position [161, 0]
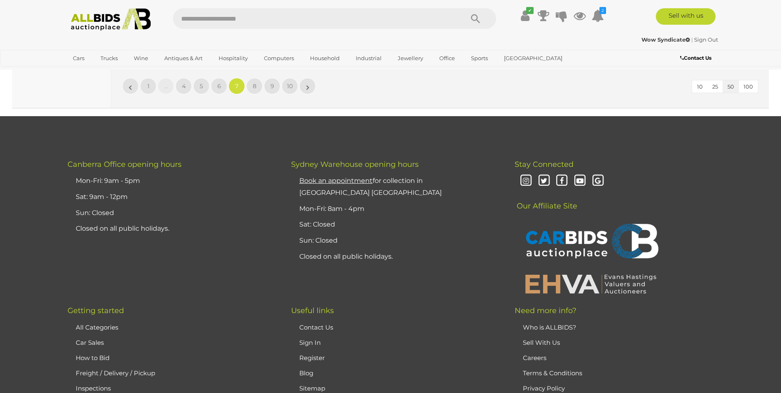
scroll to position [7982, 0]
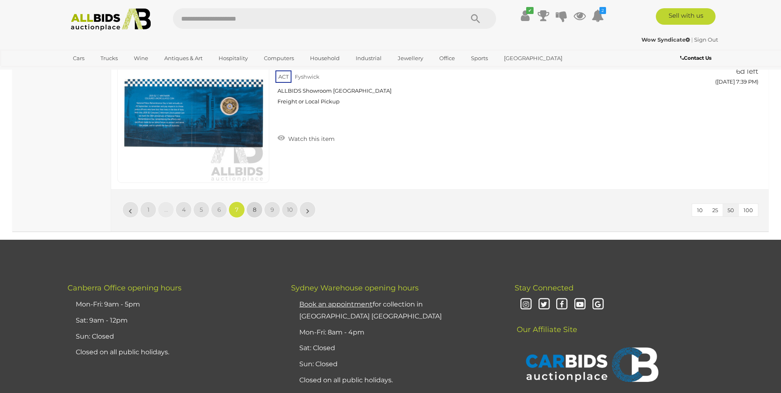
click at [255, 208] on span "8" at bounding box center [255, 209] width 4 height 7
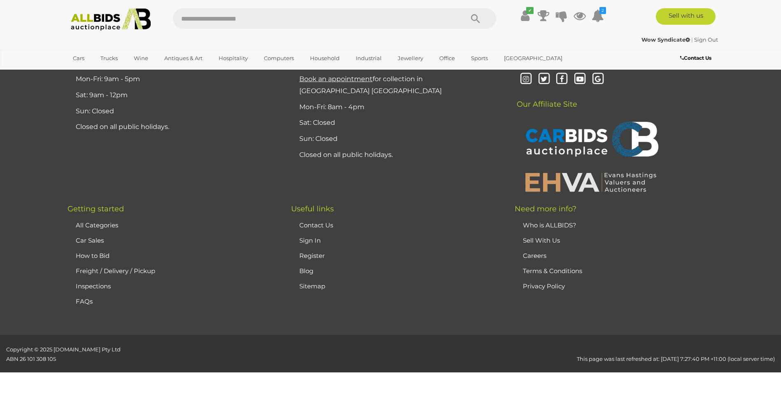
scroll to position [161, 0]
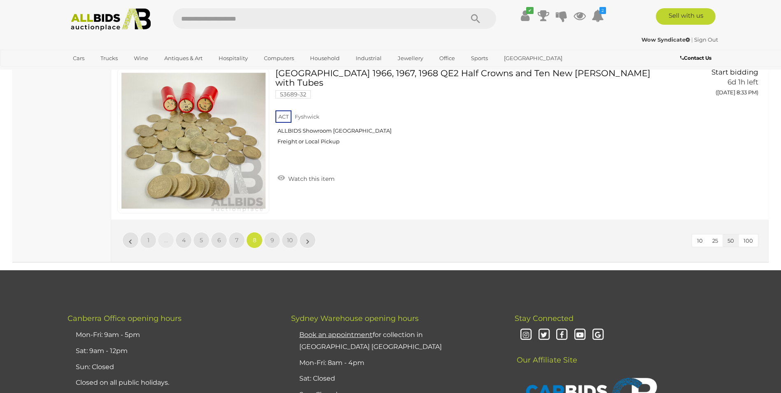
scroll to position [7857, 0]
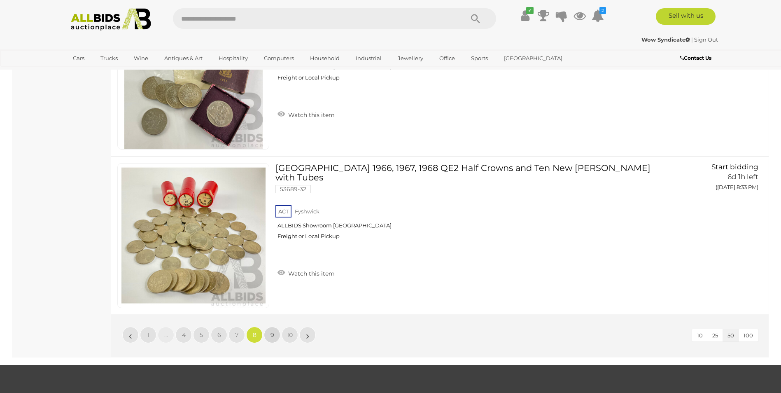
click at [271, 334] on span "9" at bounding box center [273, 334] width 4 height 7
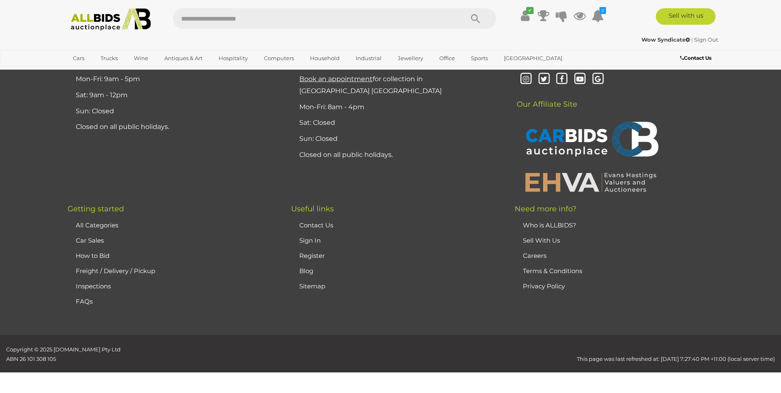
scroll to position [161, 0]
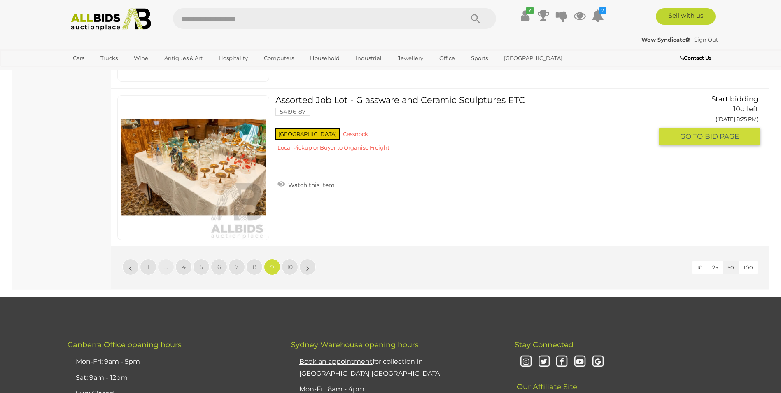
scroll to position [7975, 0]
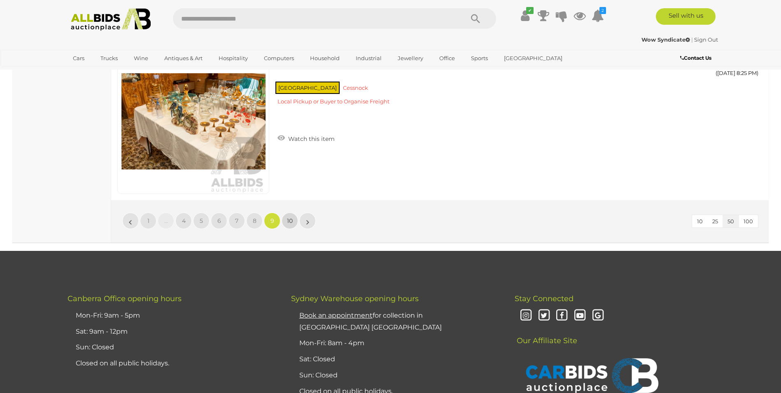
click at [291, 217] on span "10" at bounding box center [290, 220] width 6 height 7
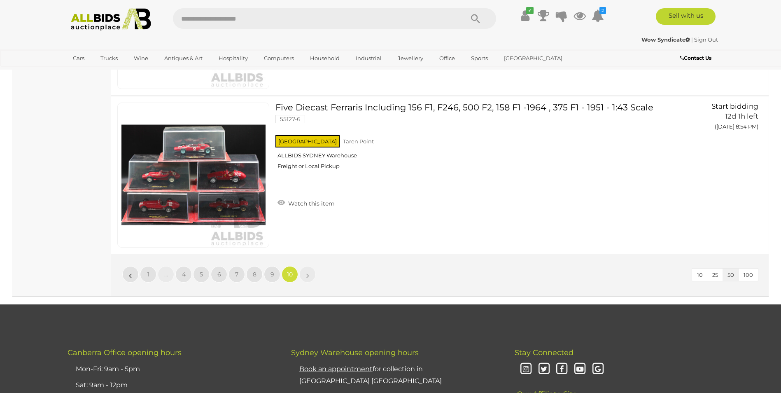
scroll to position [3538, 0]
